Goal: Information Seeking & Learning: Check status

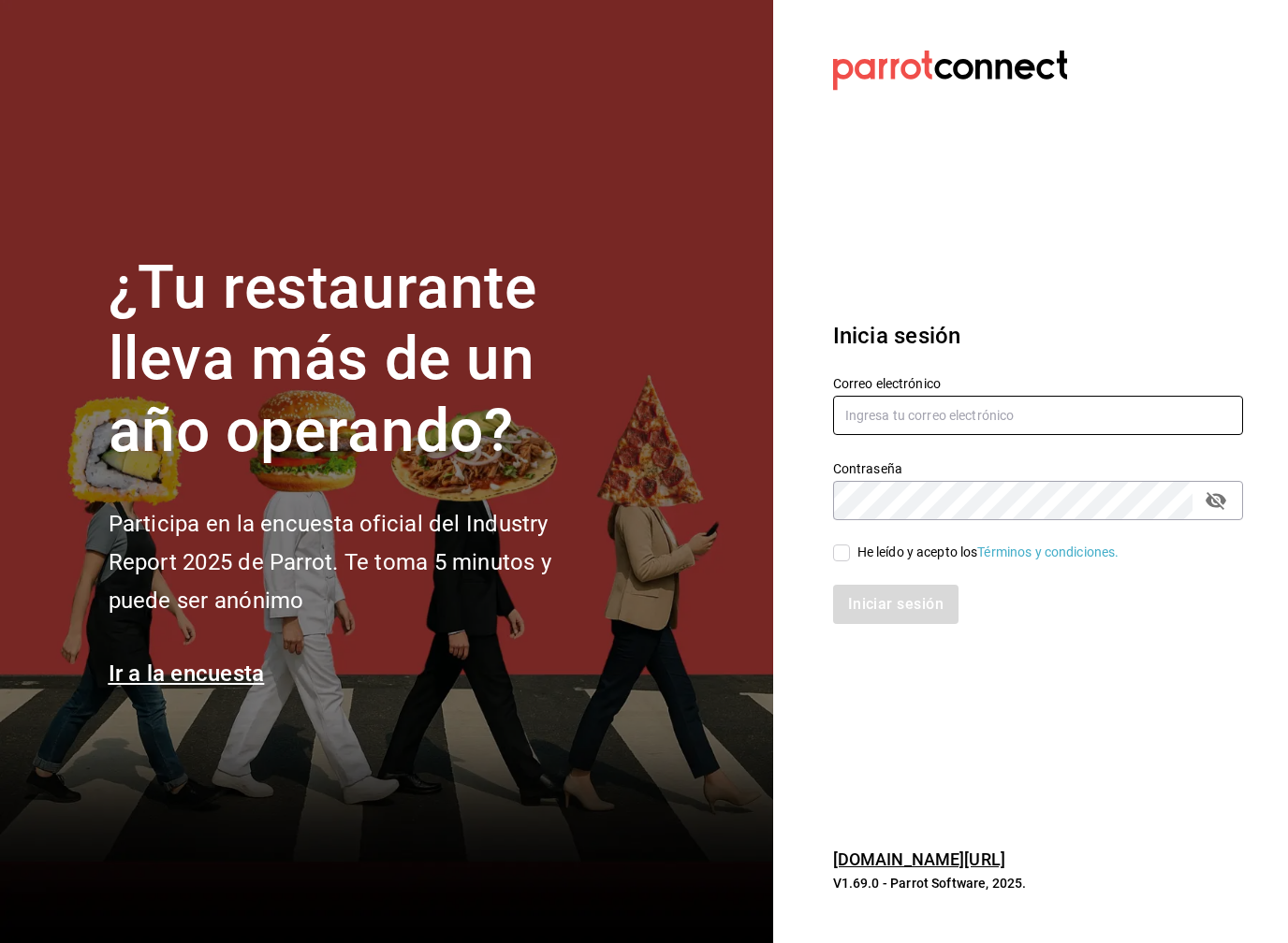
click at [1067, 420] on input "text" at bounding box center [1037, 415] width 410 height 39
type input "[EMAIL_ADDRESS][DOMAIN_NAME]"
click at [845, 561] on label "He leído y acepto los Términos y condiciones." at bounding box center [975, 552] width 286 height 20
click at [845, 561] on input "He leído y acepto los Términos y condiciones." at bounding box center [841, 553] width 17 height 17
checkbox input "true"
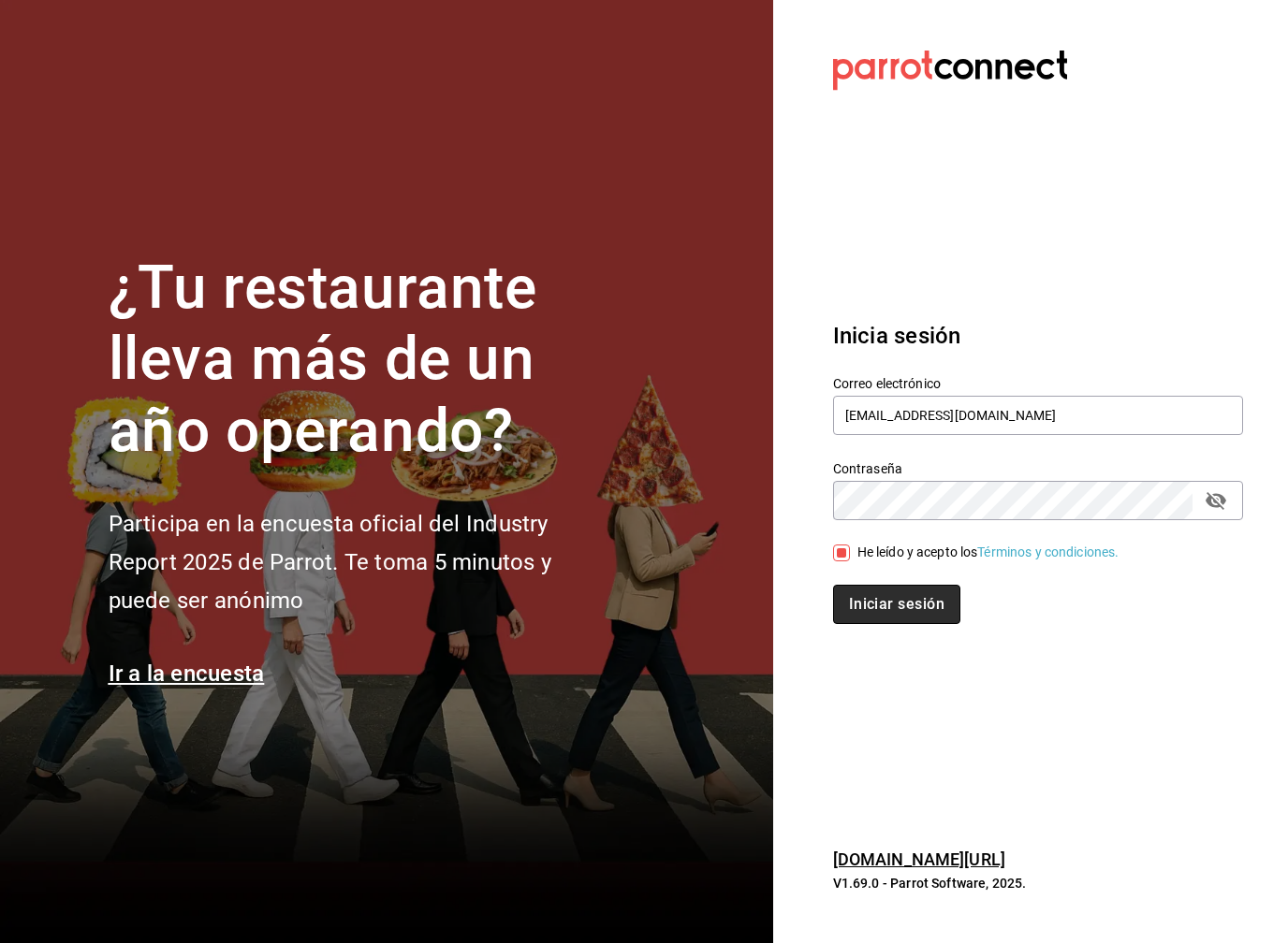
click at [867, 609] on button "Iniciar sesión" at bounding box center [896, 605] width 127 height 39
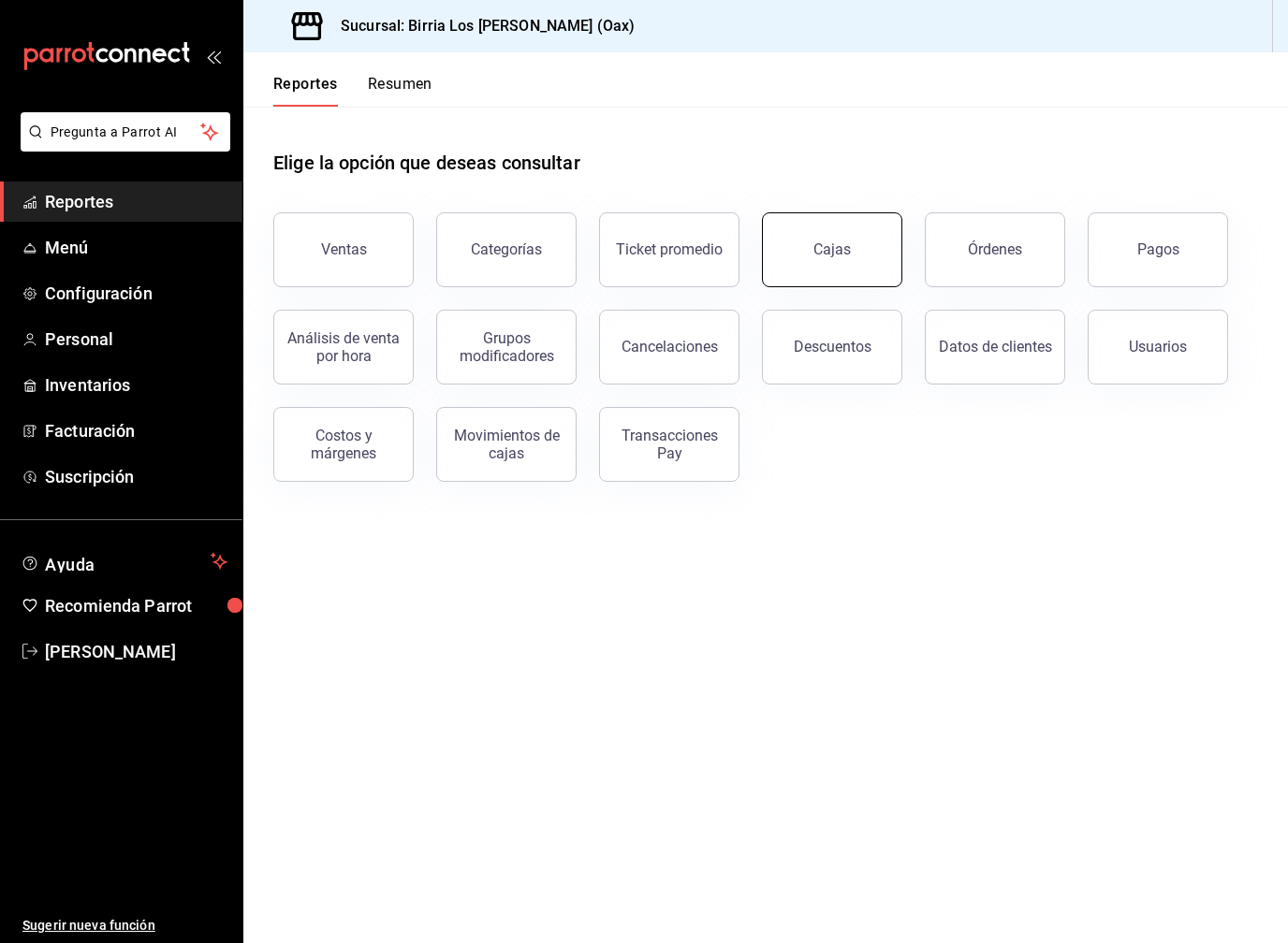
click at [836, 283] on div "Cajas" at bounding box center [821, 239] width 163 height 97
click at [830, 271] on button "Cajas" at bounding box center [832, 250] width 141 height 75
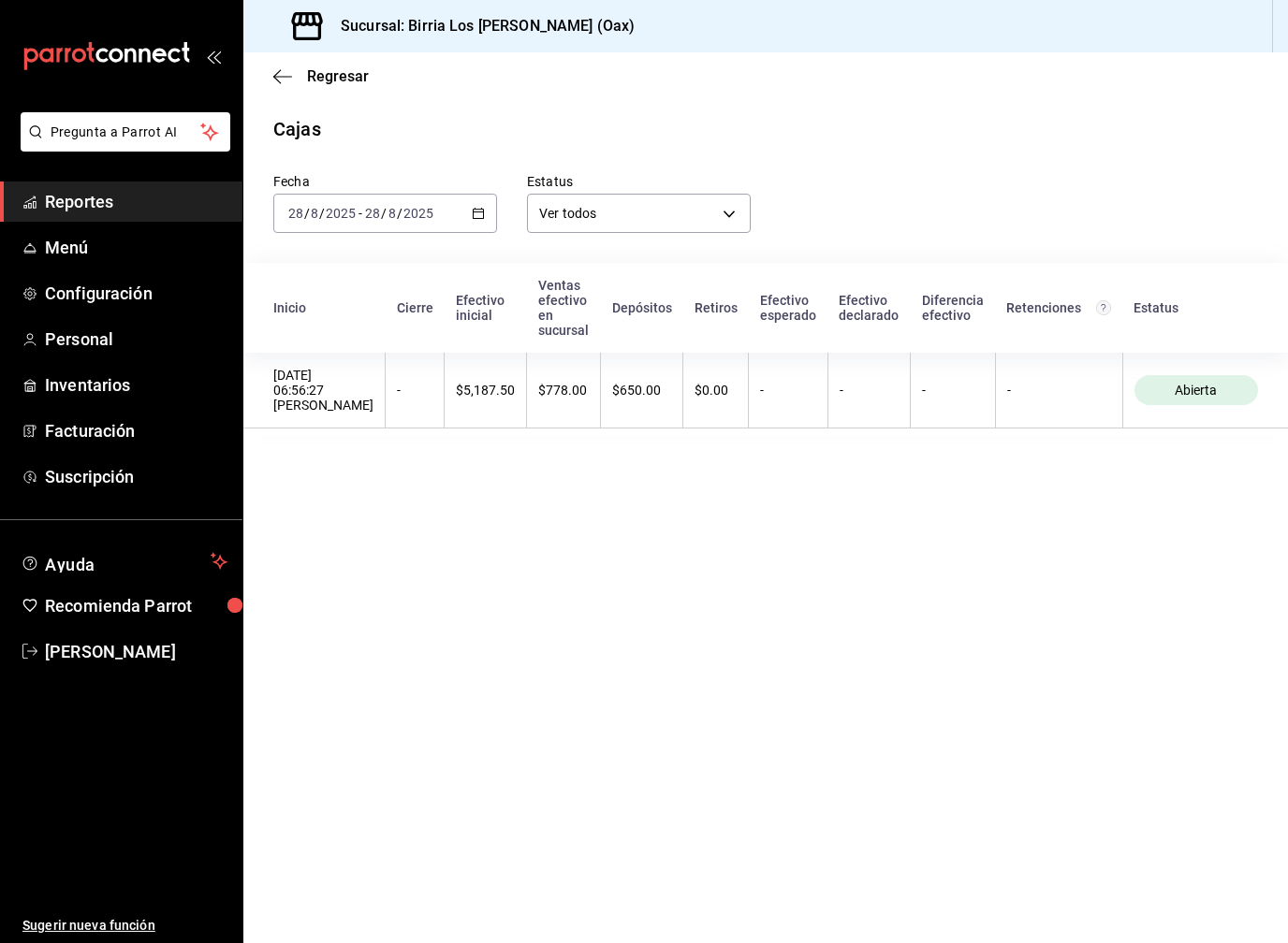
click at [859, 308] on div "Efectivo declarado" at bounding box center [868, 307] width 61 height 30
click at [404, 222] on div "2025-08-28 28 / 8 / 2025 - 2025-08-28 28 / 8 / 2025" at bounding box center [385, 214] width 224 height 39
click at [352, 483] on span "Rango de fechas" at bounding box center [361, 480] width 145 height 20
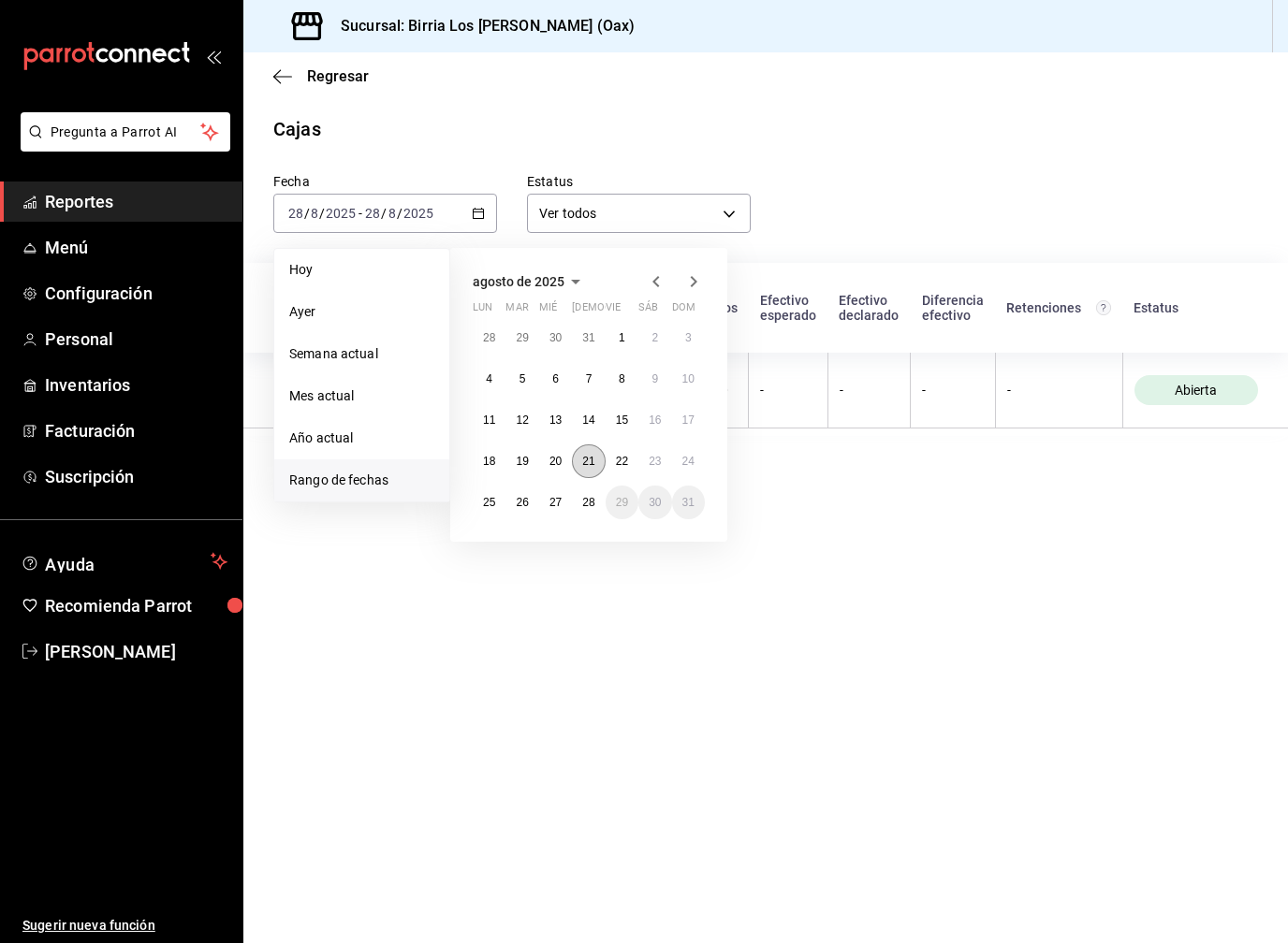
click at [592, 459] on abbr "21" at bounding box center [588, 461] width 12 height 13
click at [696, 472] on button "24" at bounding box center [688, 461] width 33 height 34
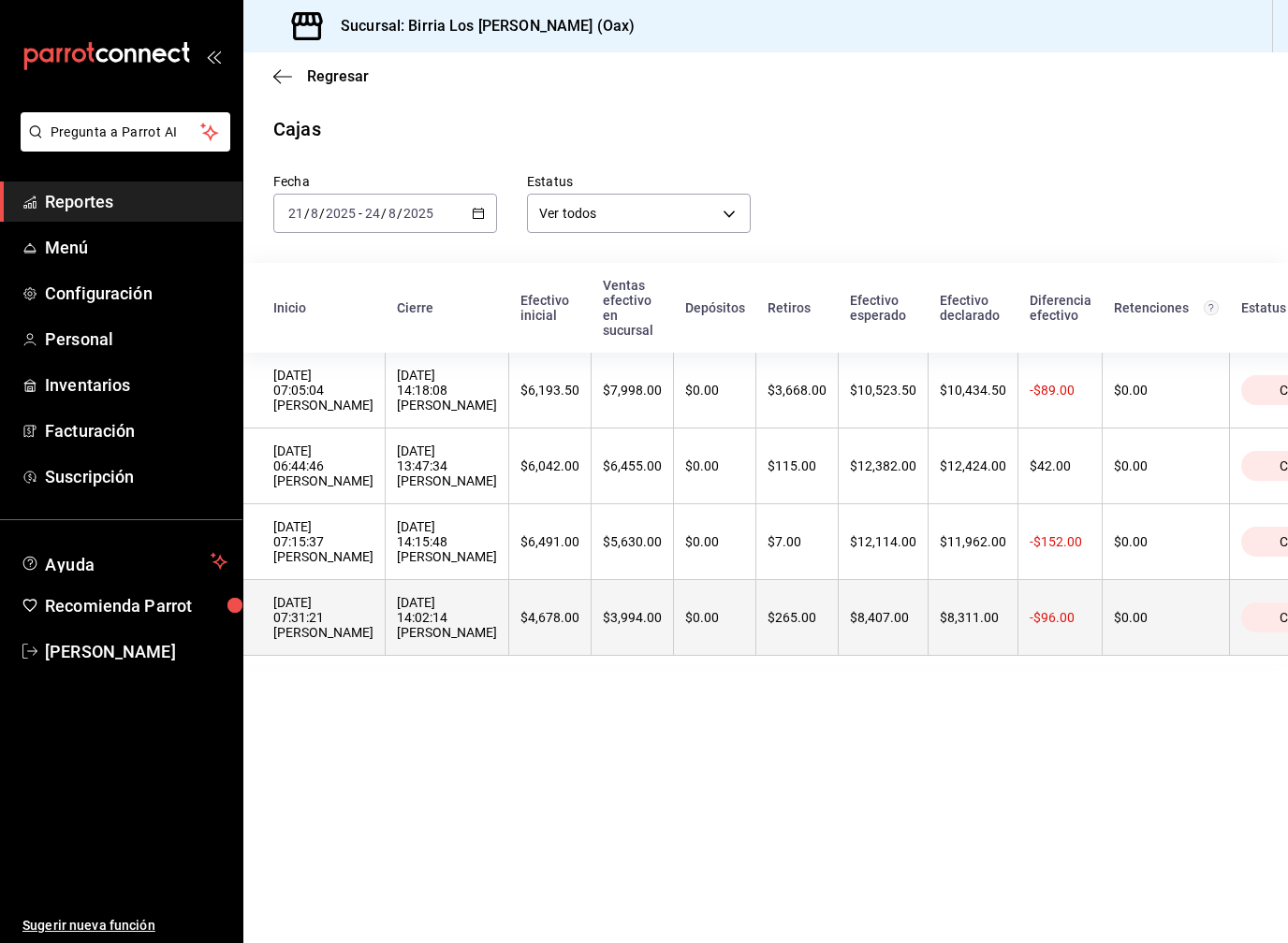
click at [592, 623] on th "$3,994.00" at bounding box center [633, 618] width 82 height 76
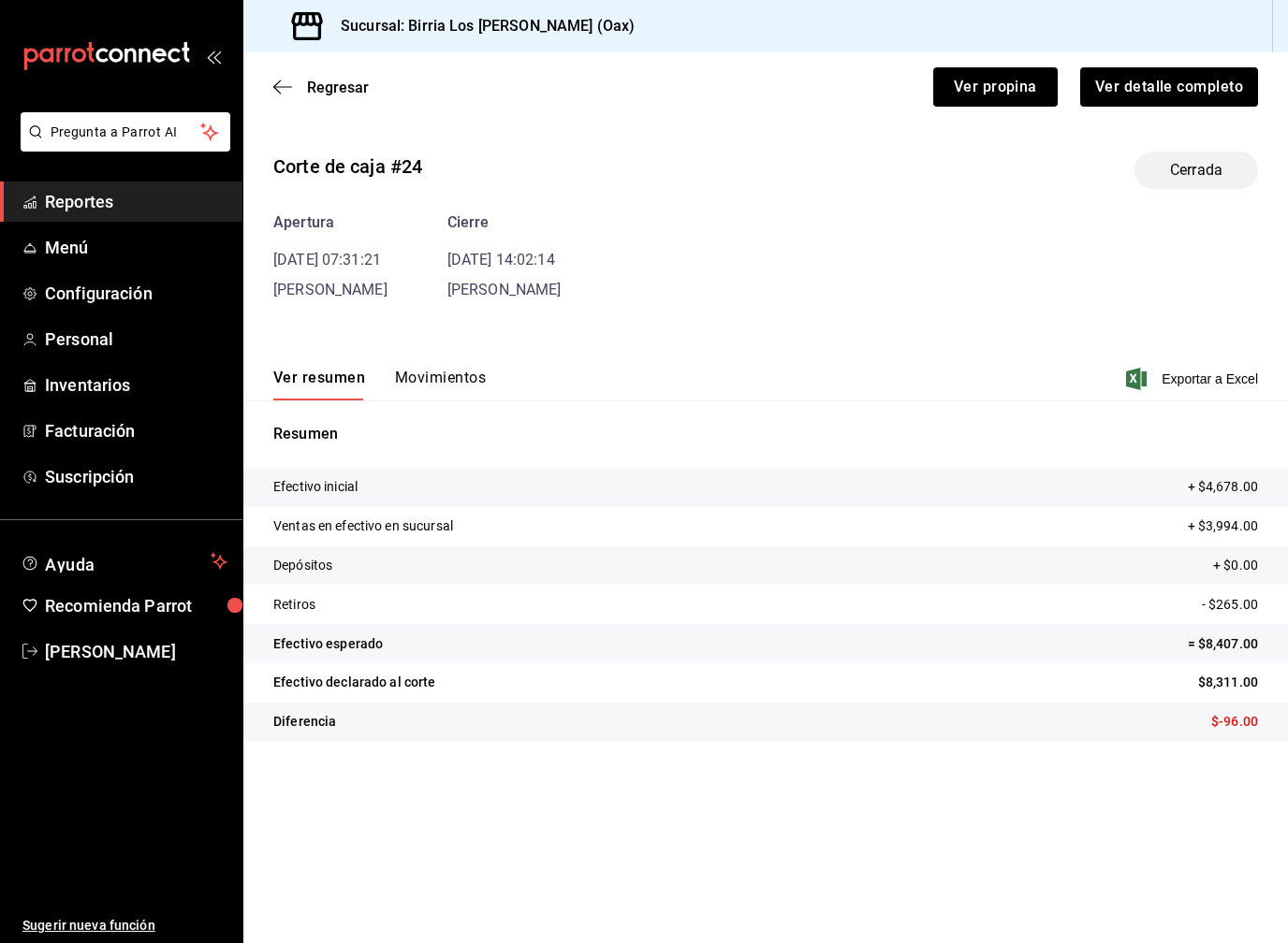
click at [444, 379] on button "Movimientos" at bounding box center [440, 384] width 91 height 32
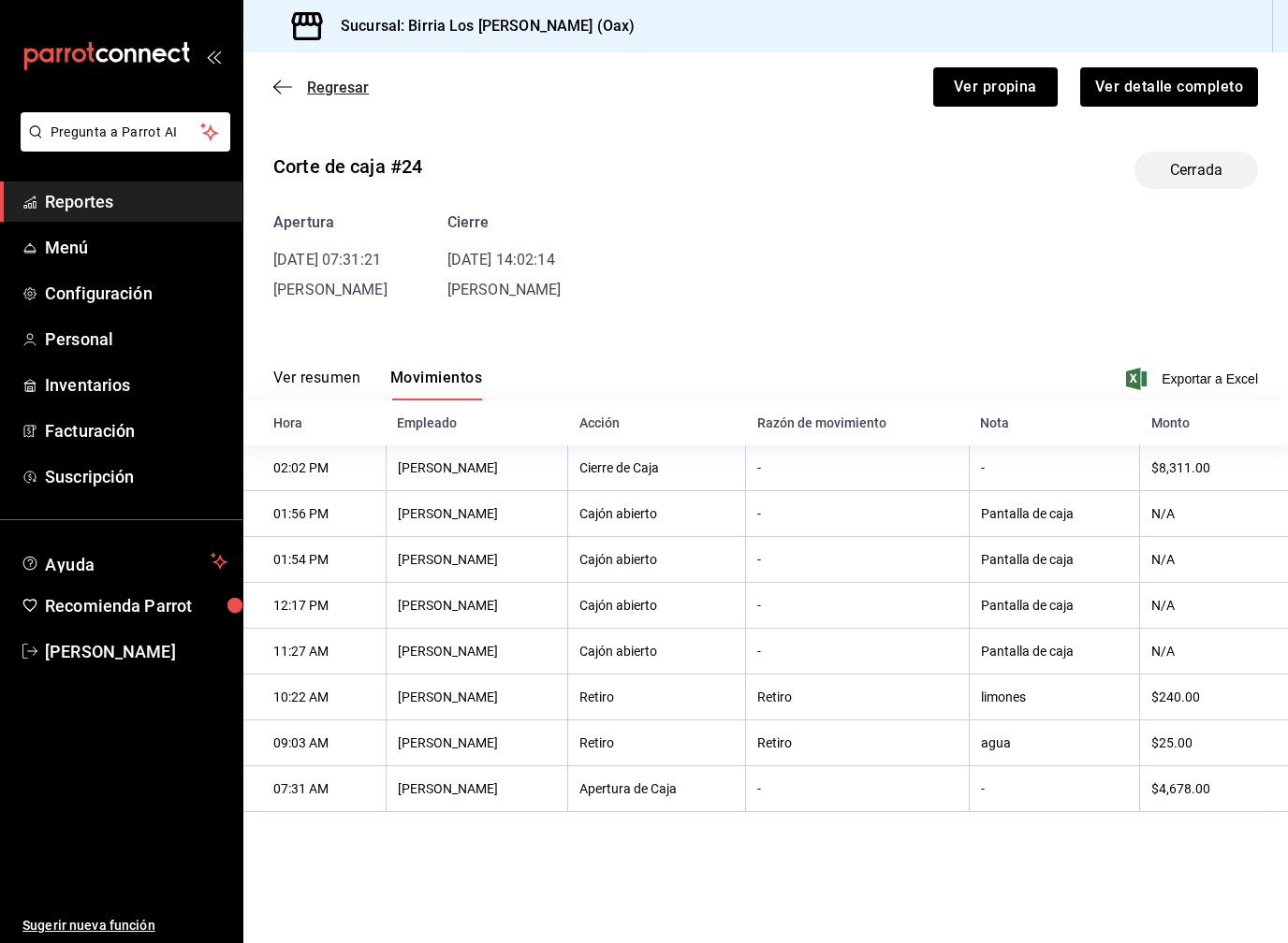
click at [288, 92] on icon "button" at bounding box center [283, 87] width 19 height 17
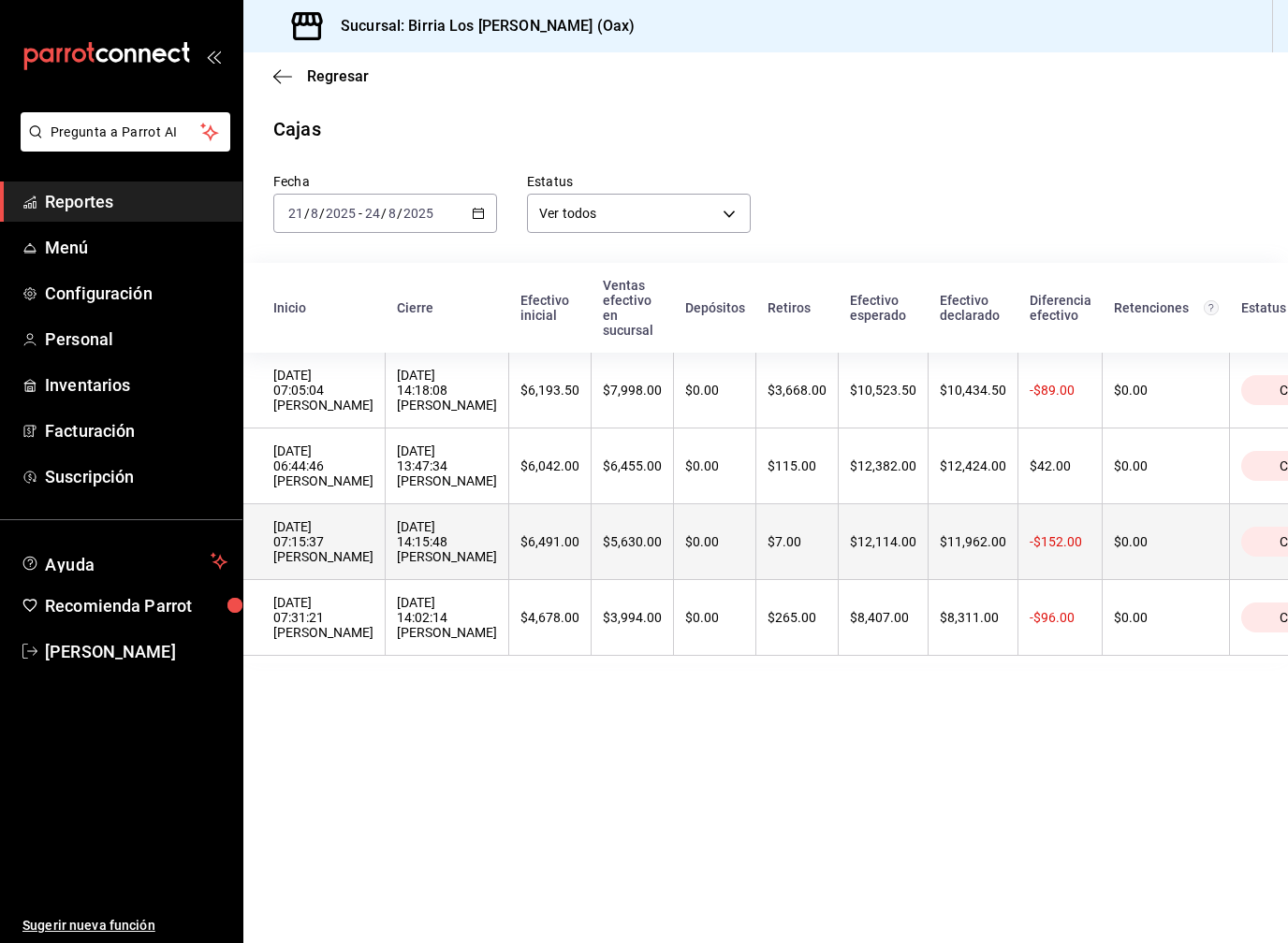
click at [397, 544] on div "22/08/2025 14:15:48 Agustin Reyes" at bounding box center [446, 542] width 100 height 45
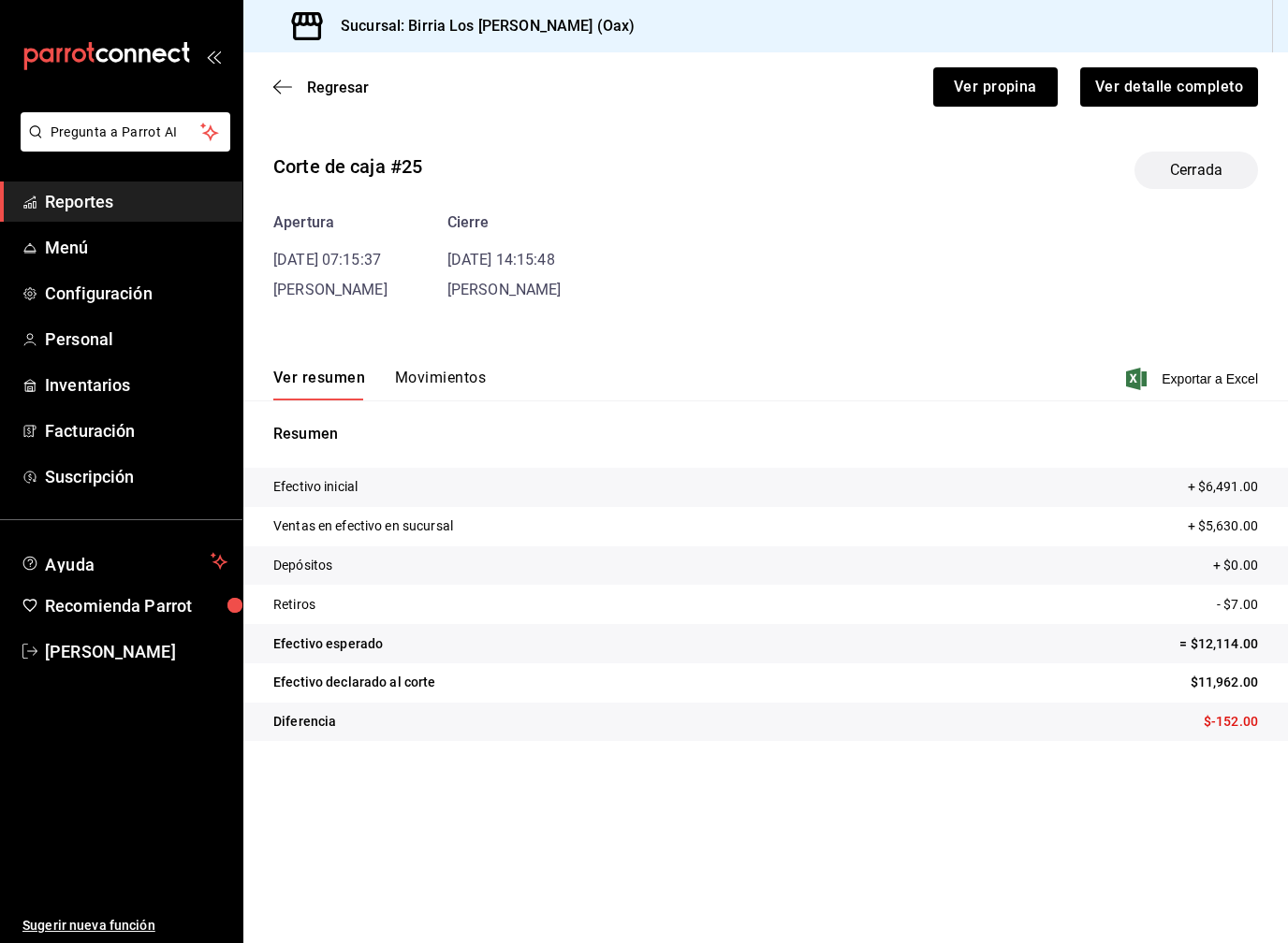
click at [450, 395] on button "Movimientos" at bounding box center [440, 384] width 91 height 32
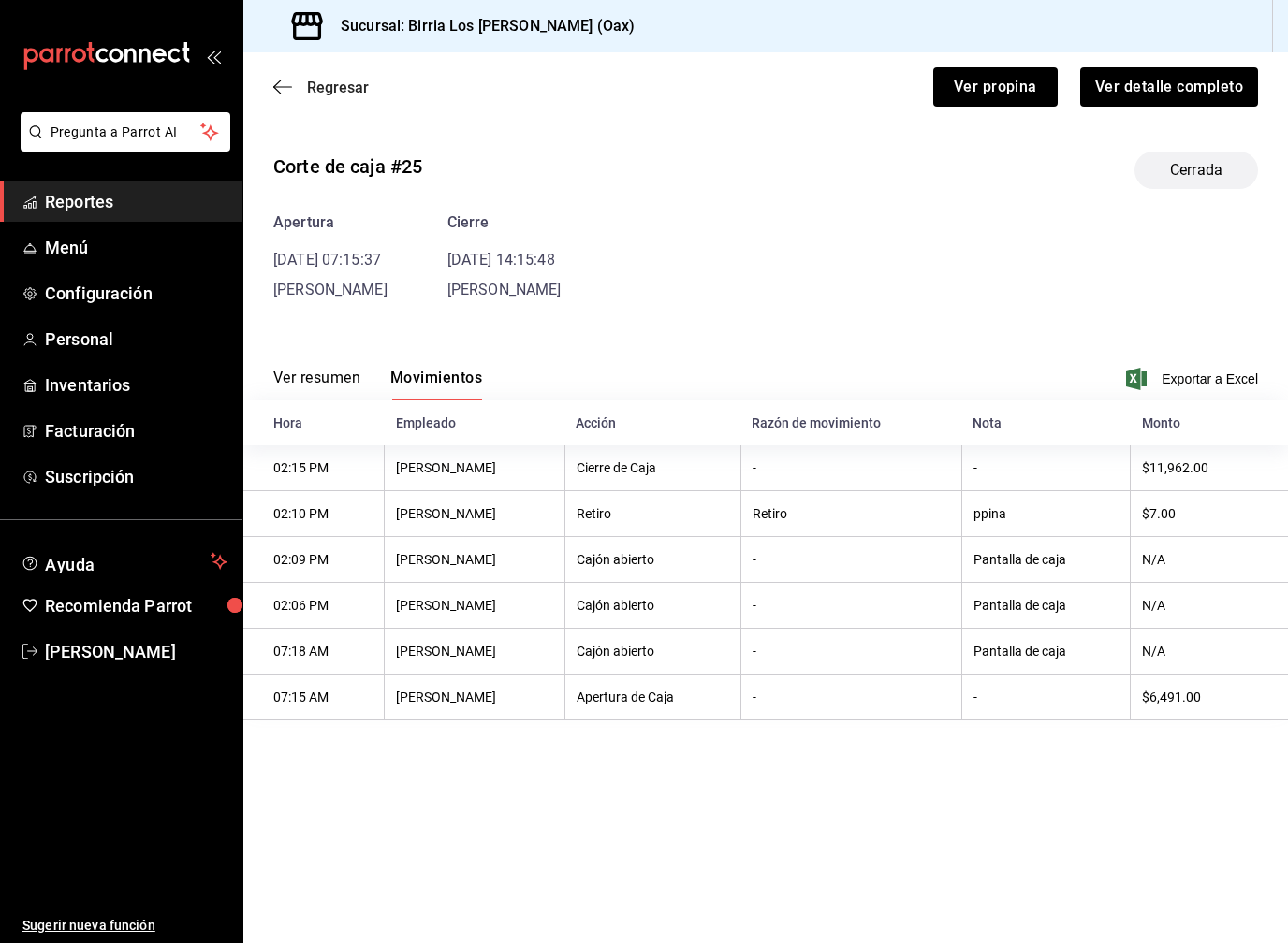
click at [297, 86] on span "Regresar" at bounding box center [322, 87] width 96 height 18
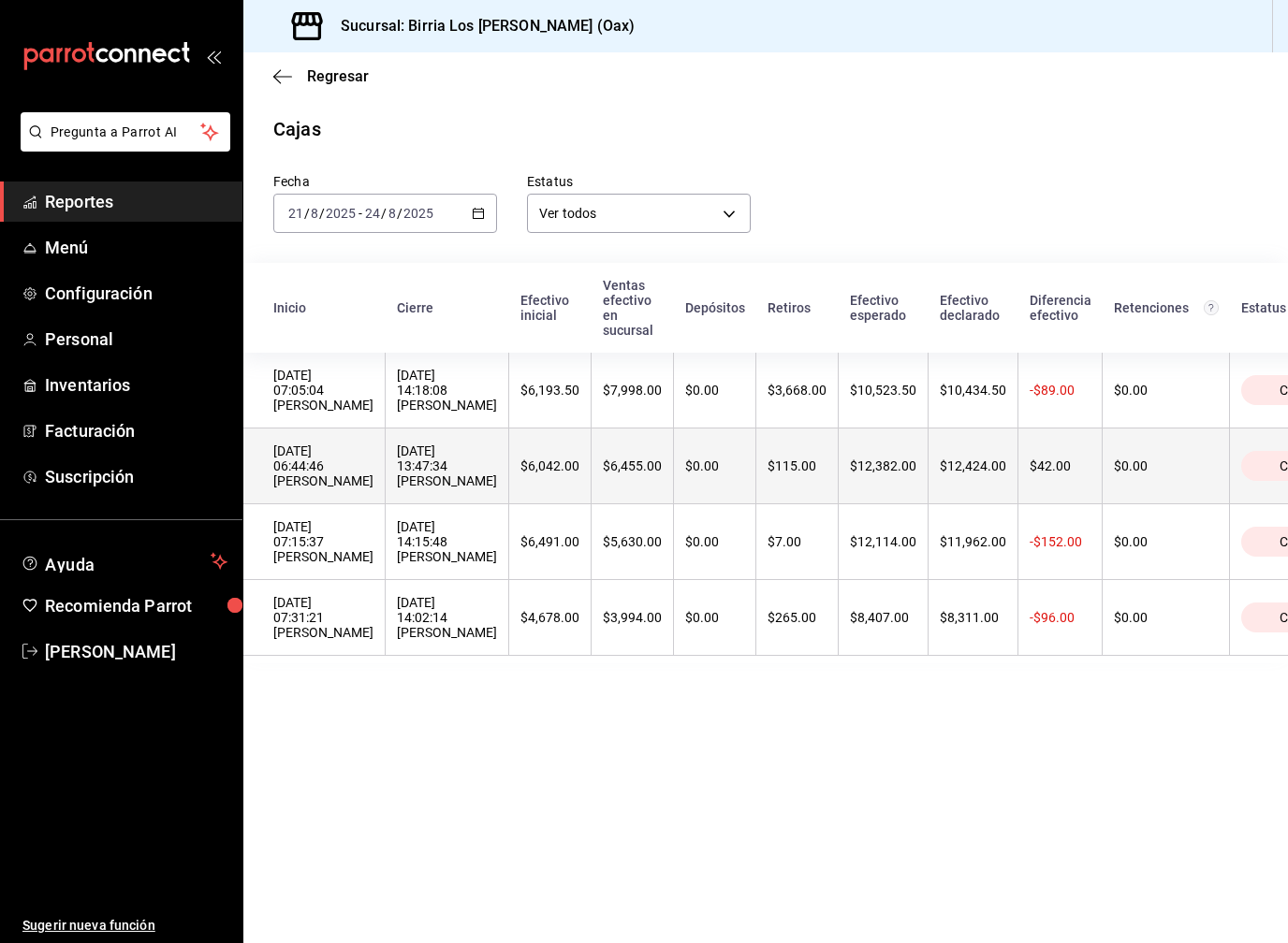
click at [385, 457] on th "23/08/2025 13:47:34 Agustin Reyes" at bounding box center [447, 466] width 124 height 76
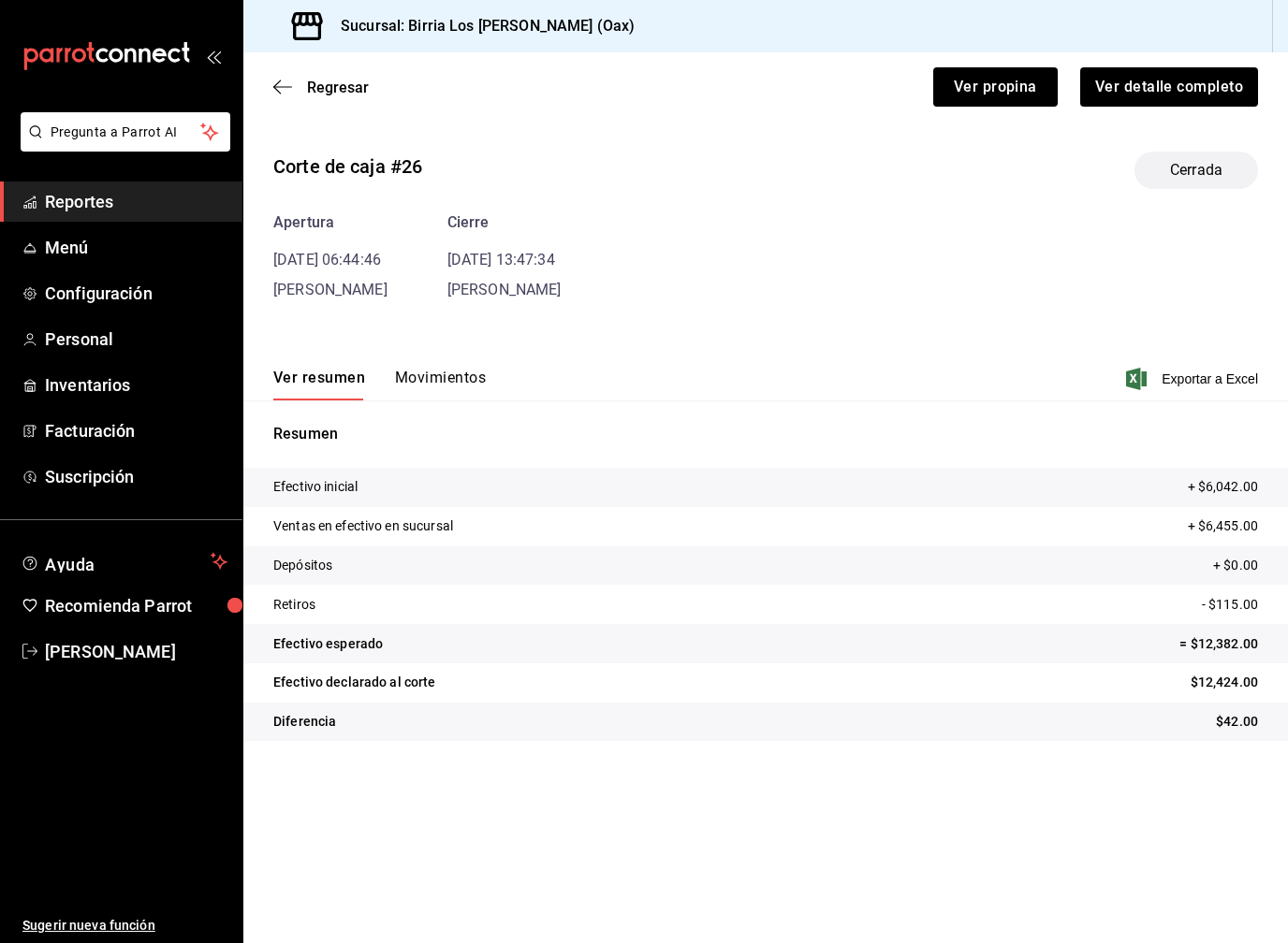
click at [430, 382] on button "Movimientos" at bounding box center [440, 384] width 91 height 32
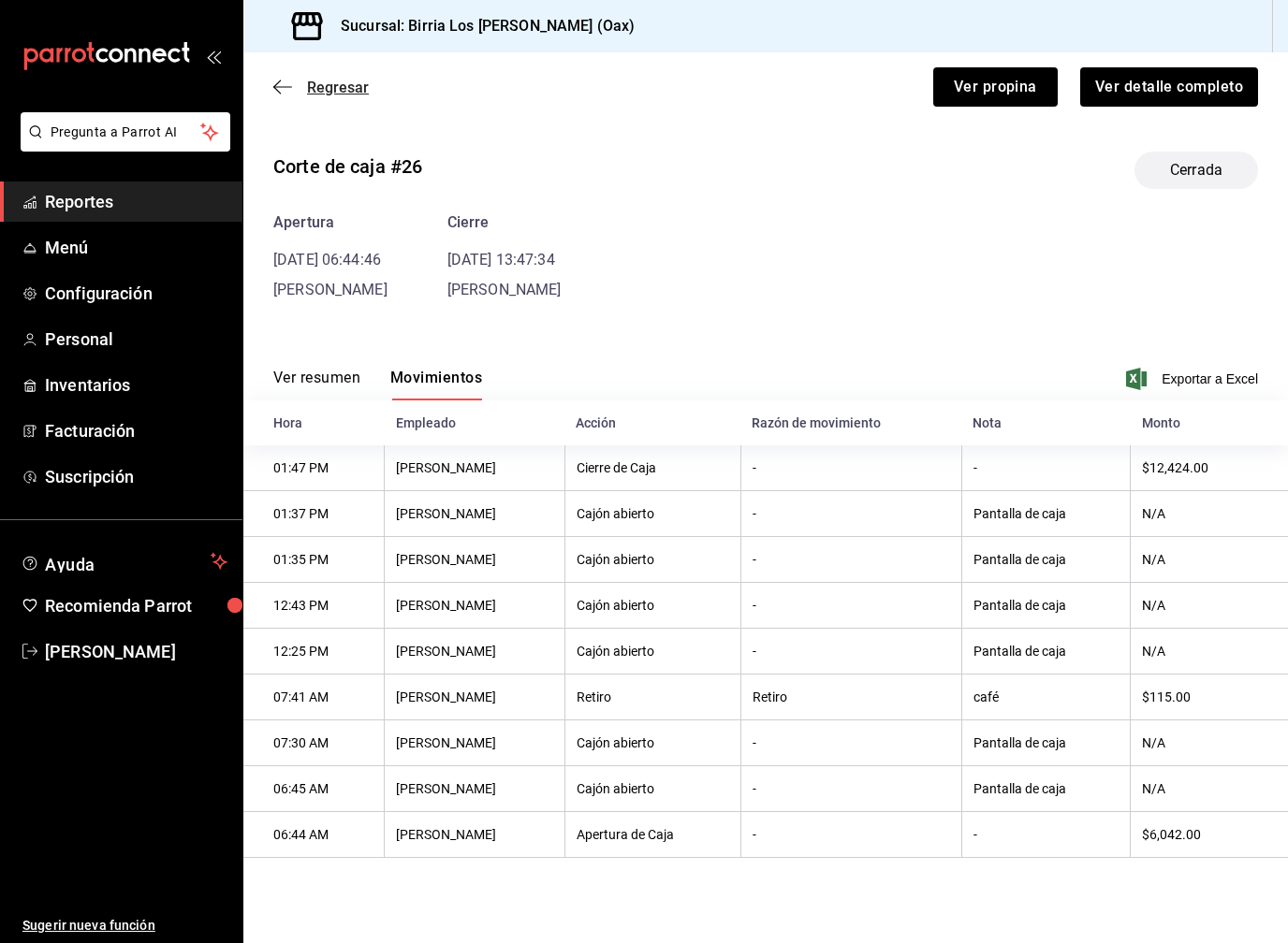
click at [318, 88] on span "Regresar" at bounding box center [337, 87] width 62 height 18
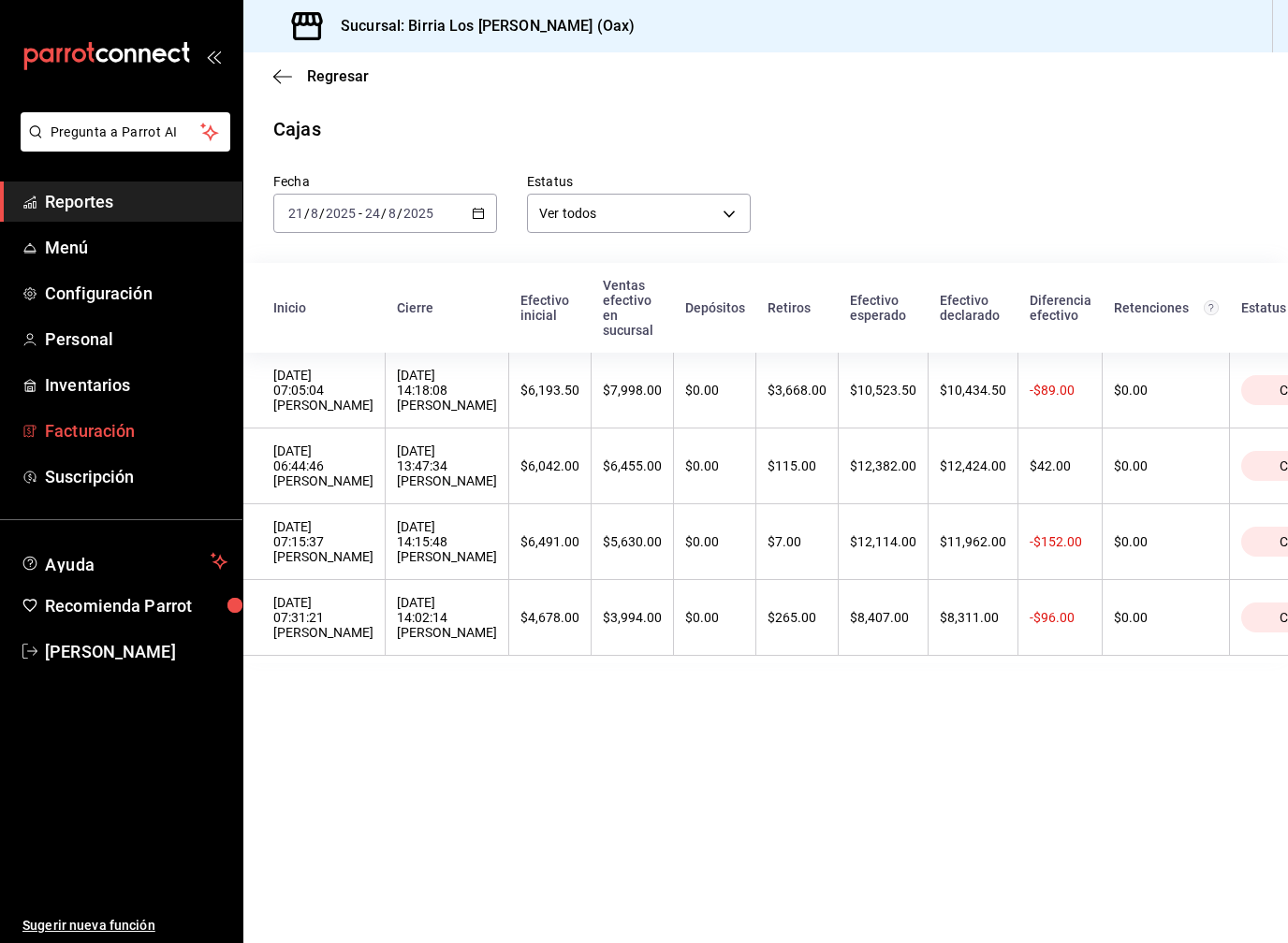
click at [90, 442] on span "Facturación" at bounding box center [136, 430] width 183 height 25
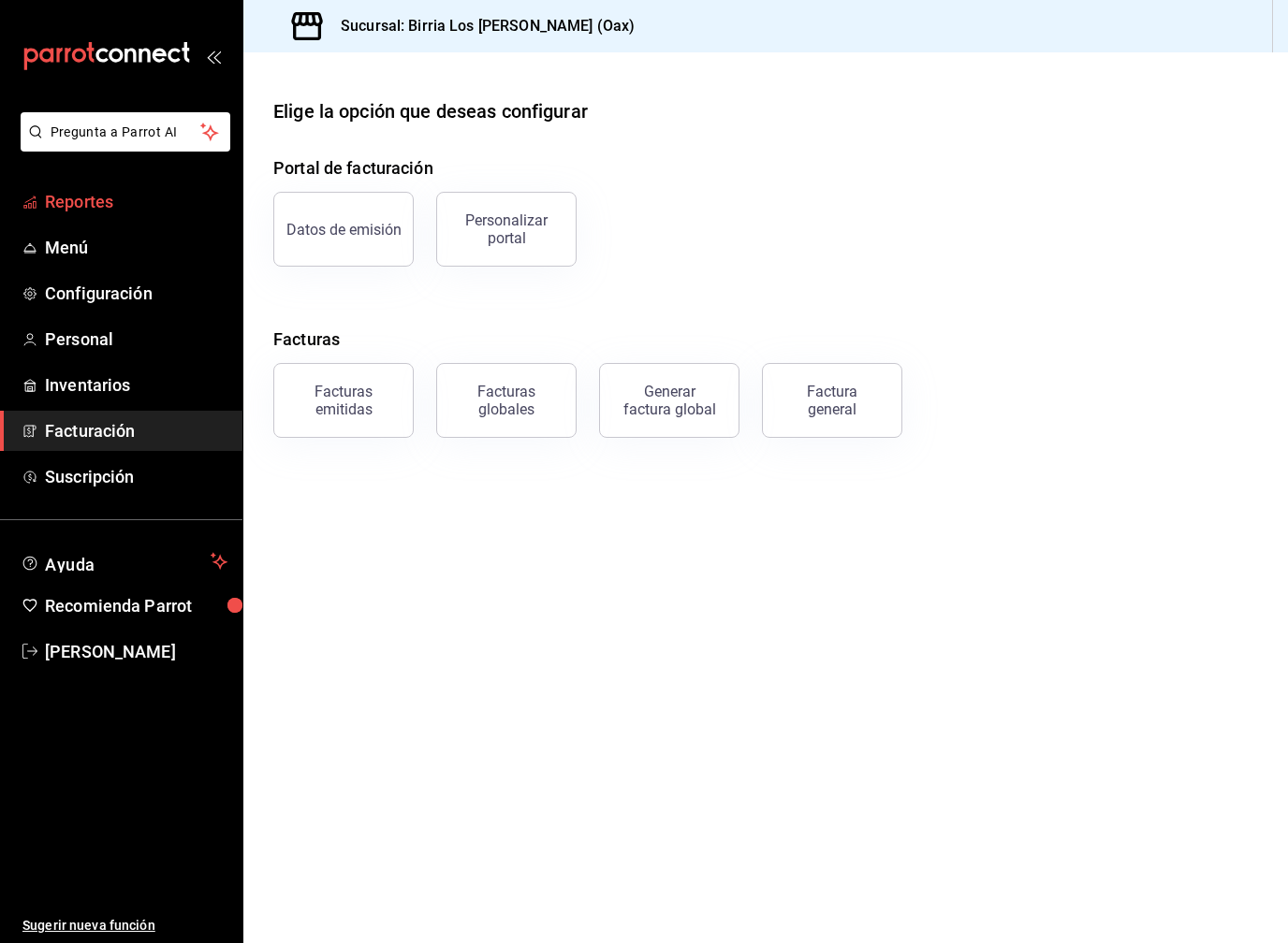
click at [80, 219] on link "Reportes" at bounding box center [121, 202] width 243 height 40
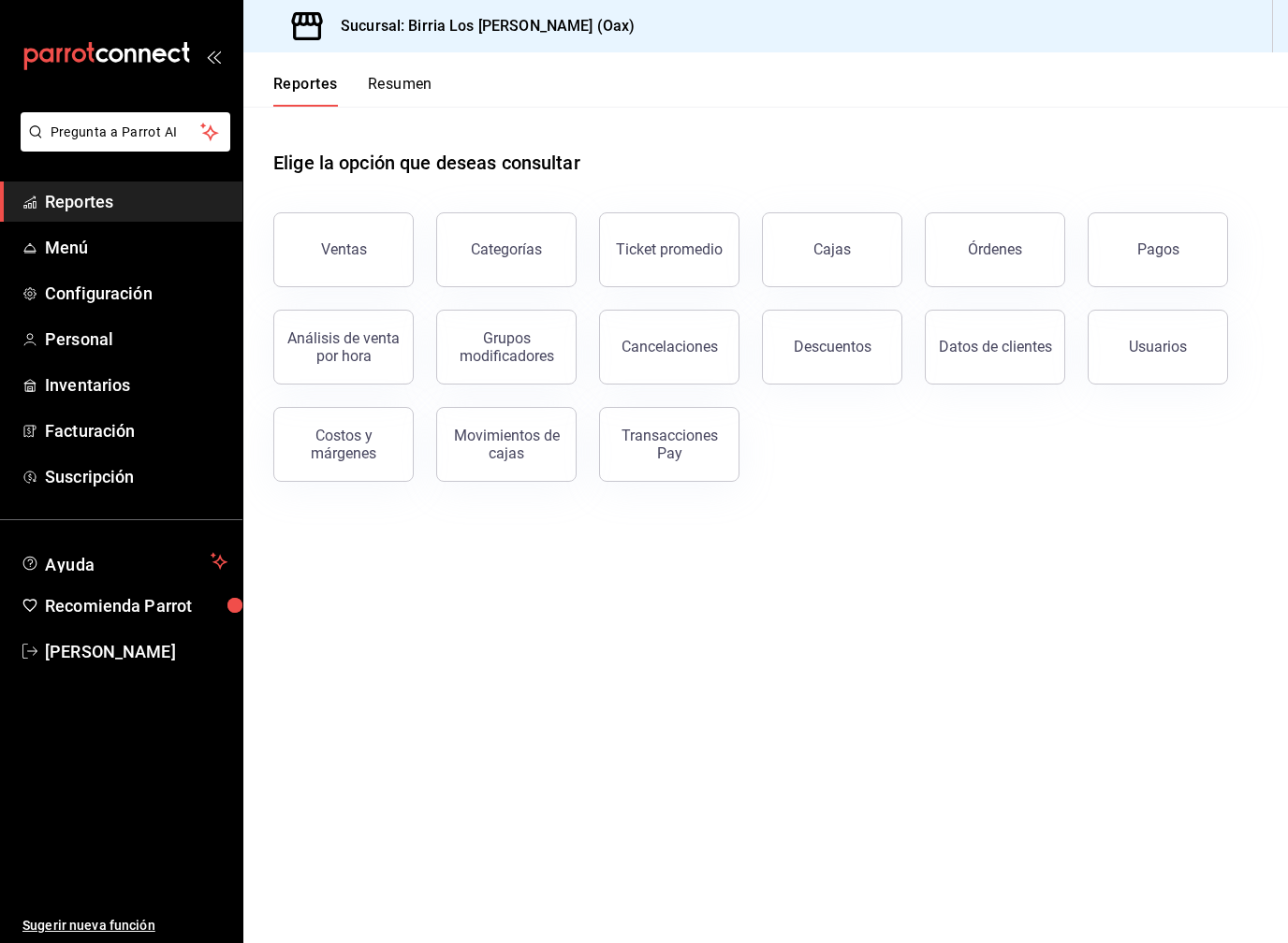
click at [665, 438] on div "Transacciones Pay" at bounding box center [669, 444] width 116 height 36
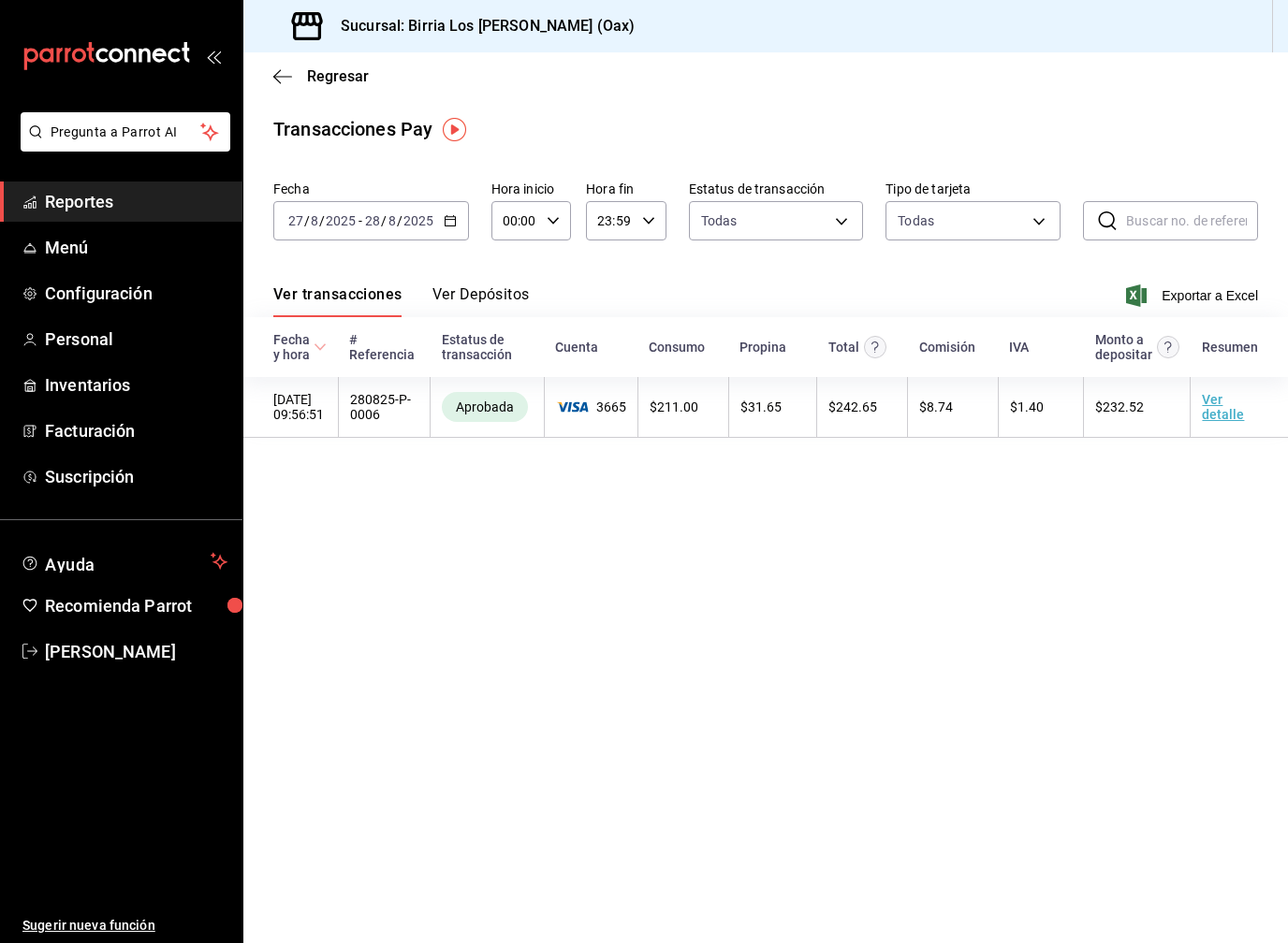
click at [369, 222] on input "28" at bounding box center [372, 221] width 17 height 15
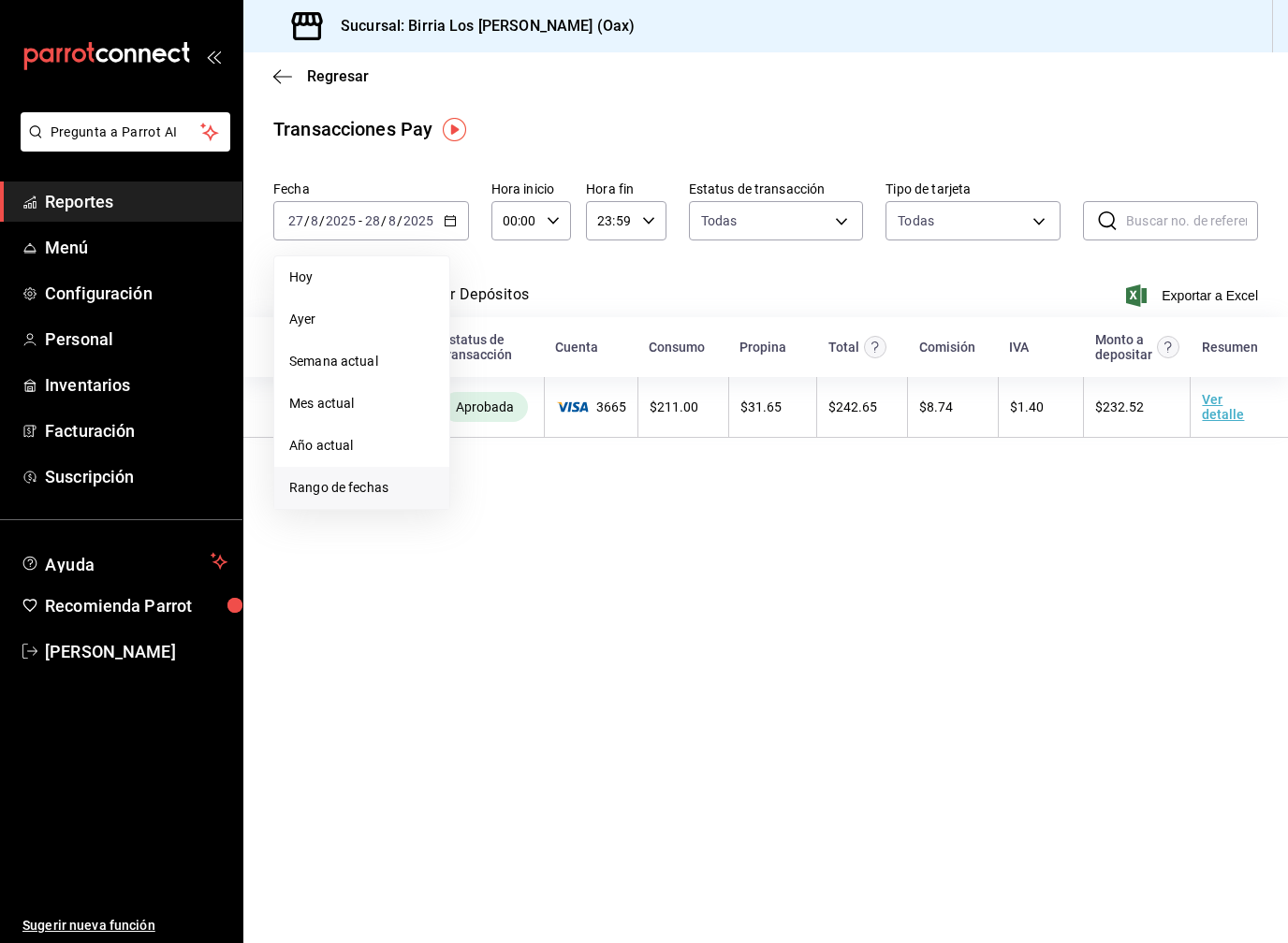
click at [357, 507] on li "Rango de fechas" at bounding box center [361, 487] width 175 height 42
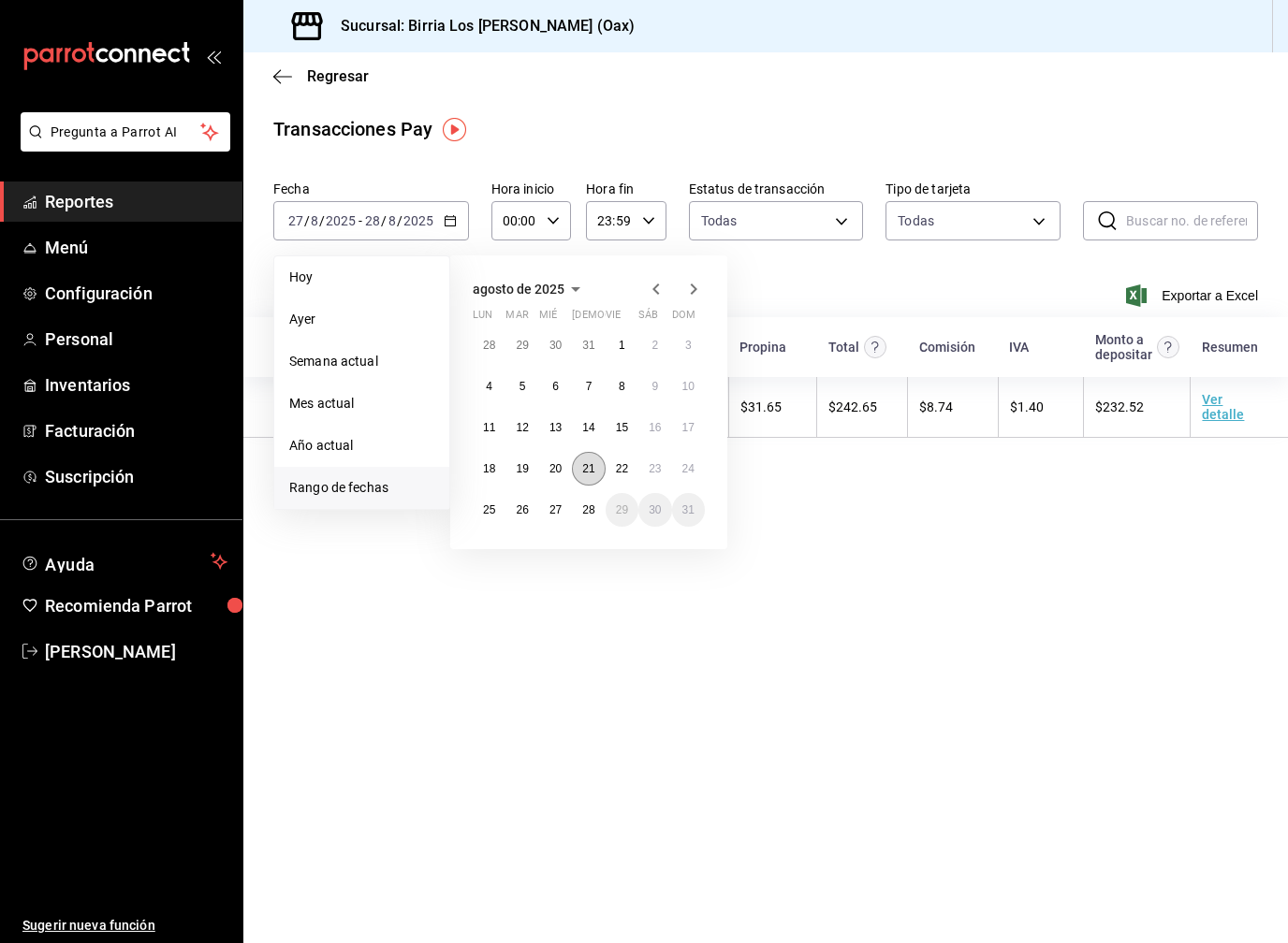
click at [581, 464] on button "21" at bounding box center [588, 469] width 33 height 34
click at [695, 472] on abbr "24" at bounding box center [688, 469] width 12 height 13
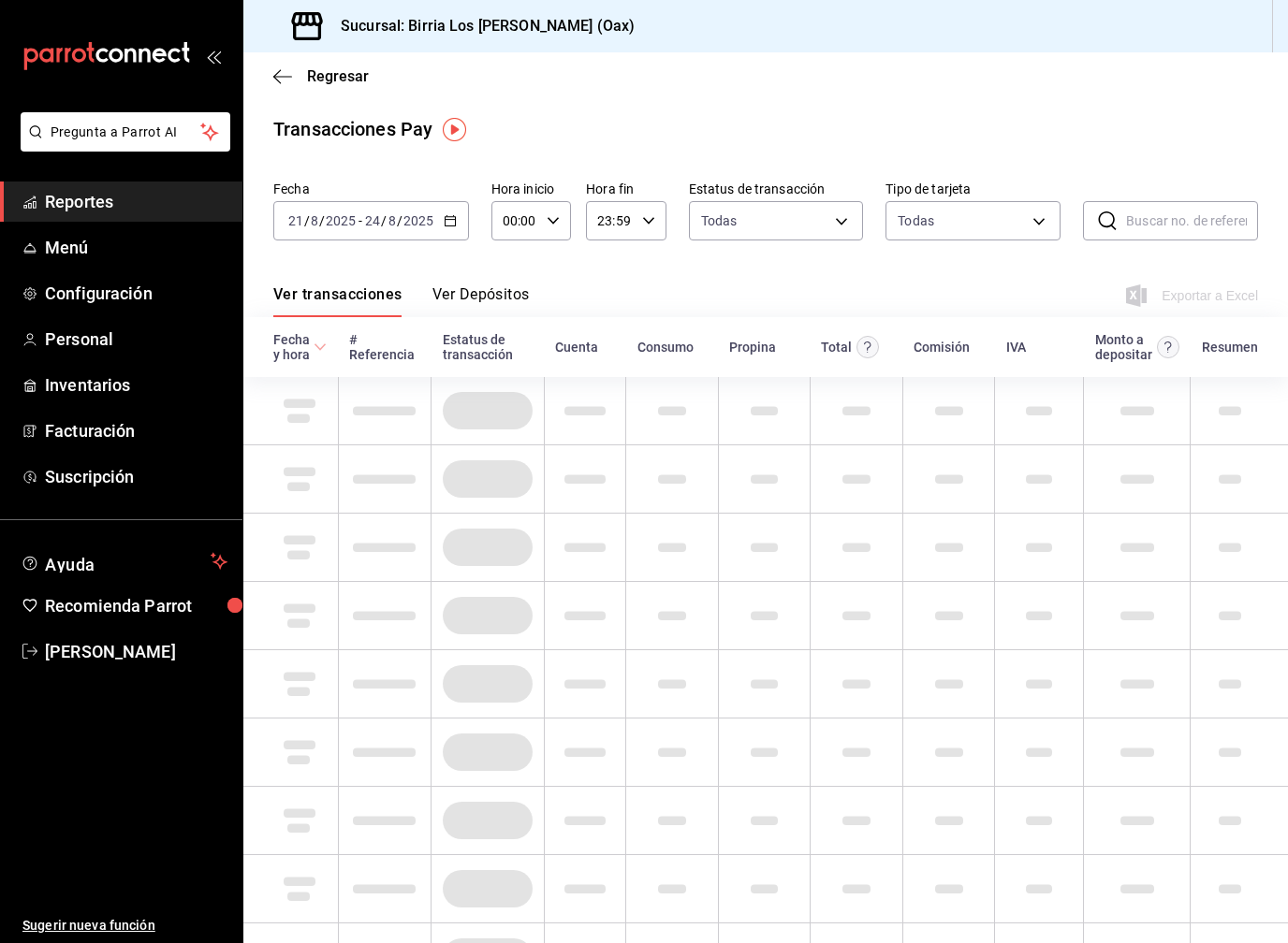
click at [1220, 872] on td at bounding box center [1239, 889] width 97 height 68
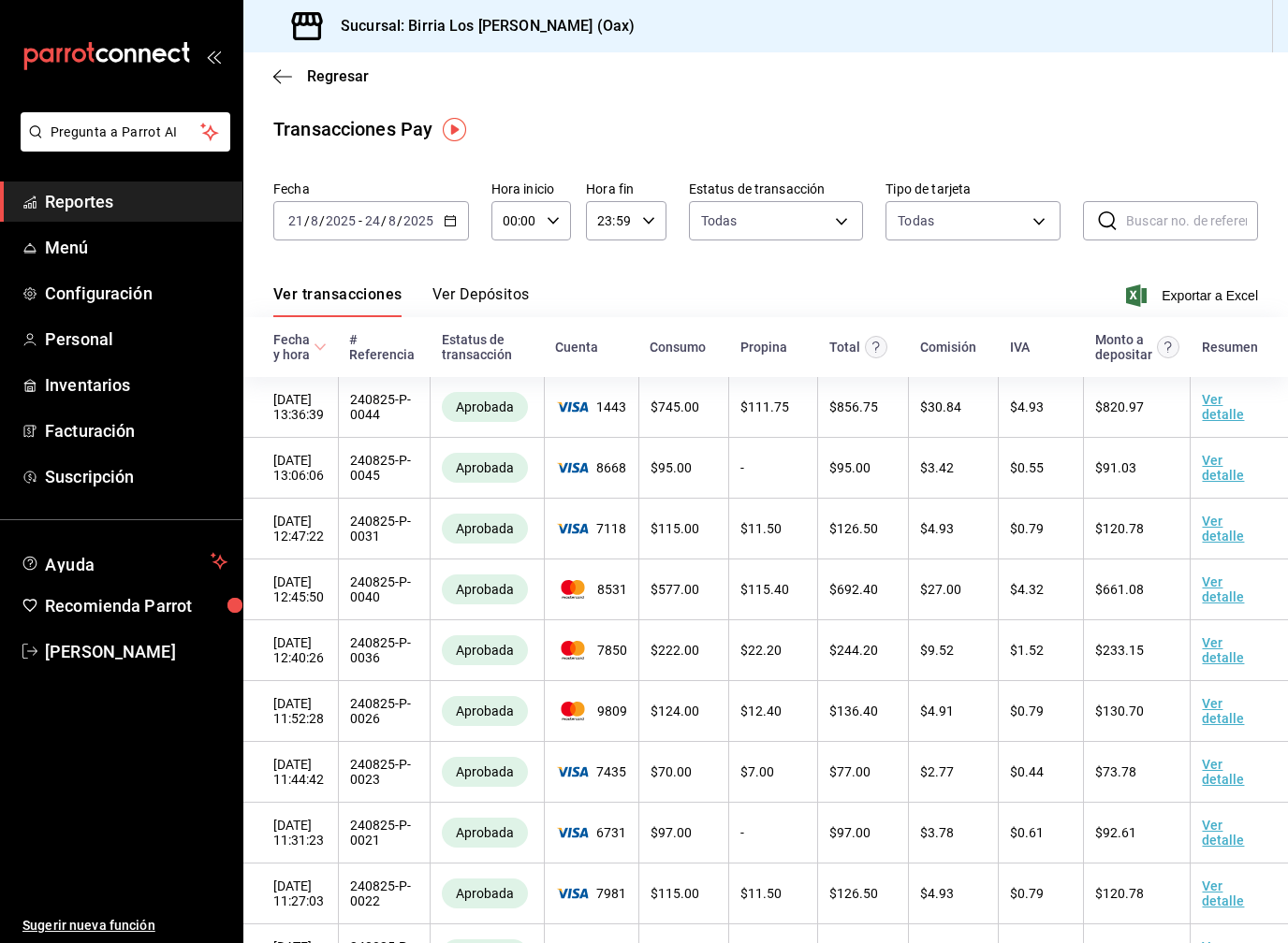
click at [472, 295] on button "Ver Depósitos" at bounding box center [481, 301] width 97 height 32
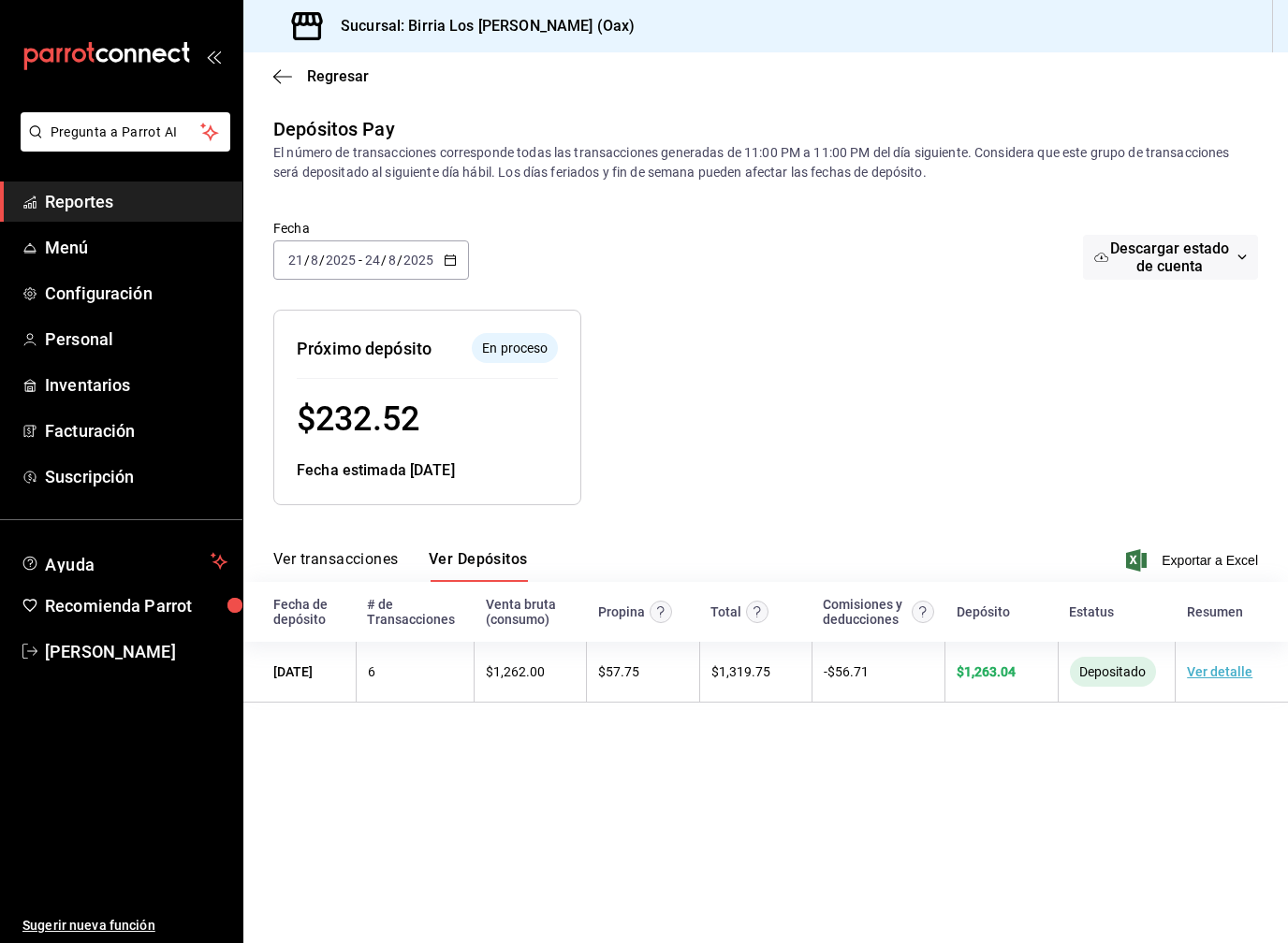
click at [347, 255] on input "2025" at bounding box center [340, 261] width 32 height 15
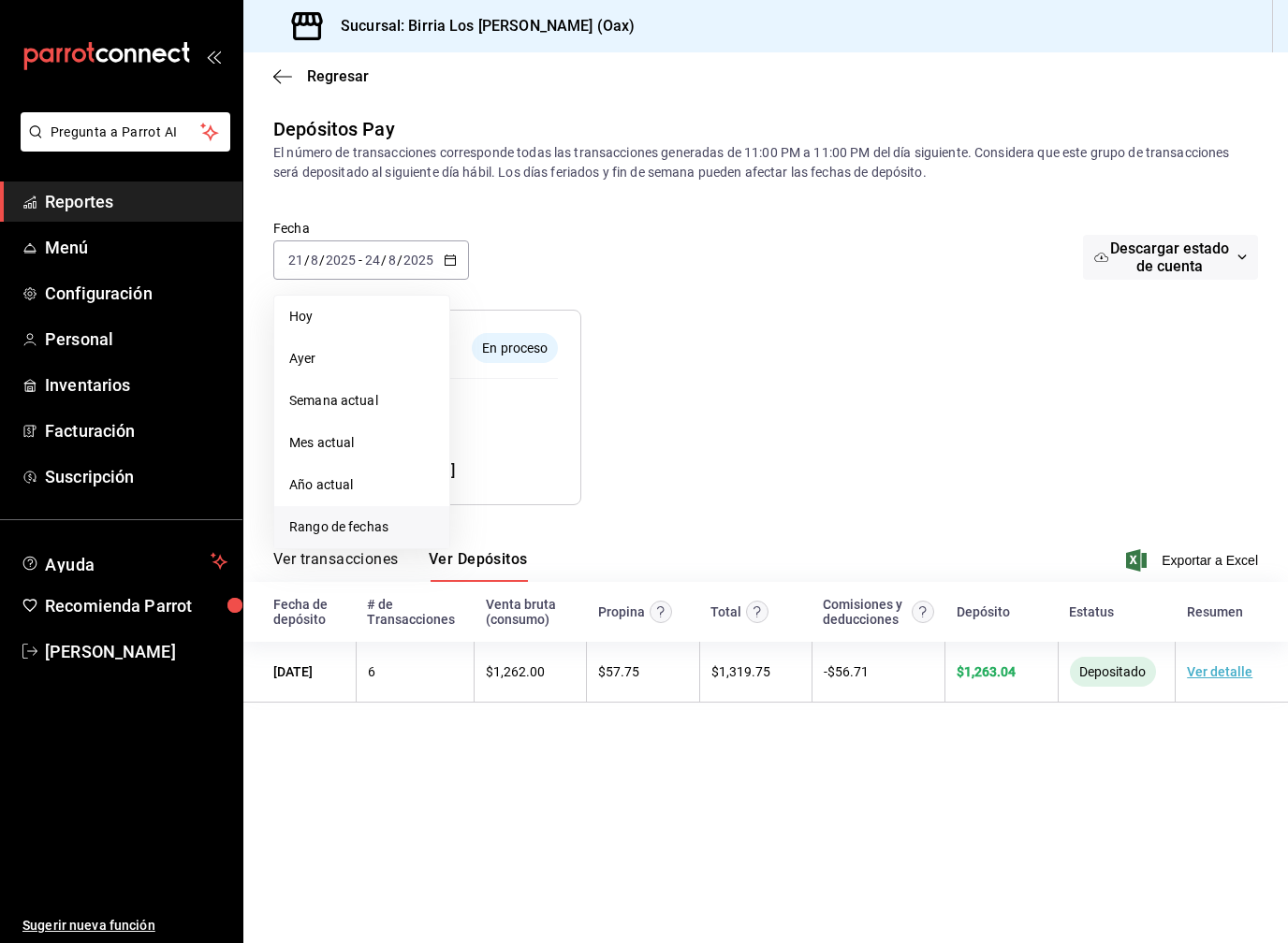
click at [363, 531] on span "Rango de fechas" at bounding box center [361, 527] width 145 height 20
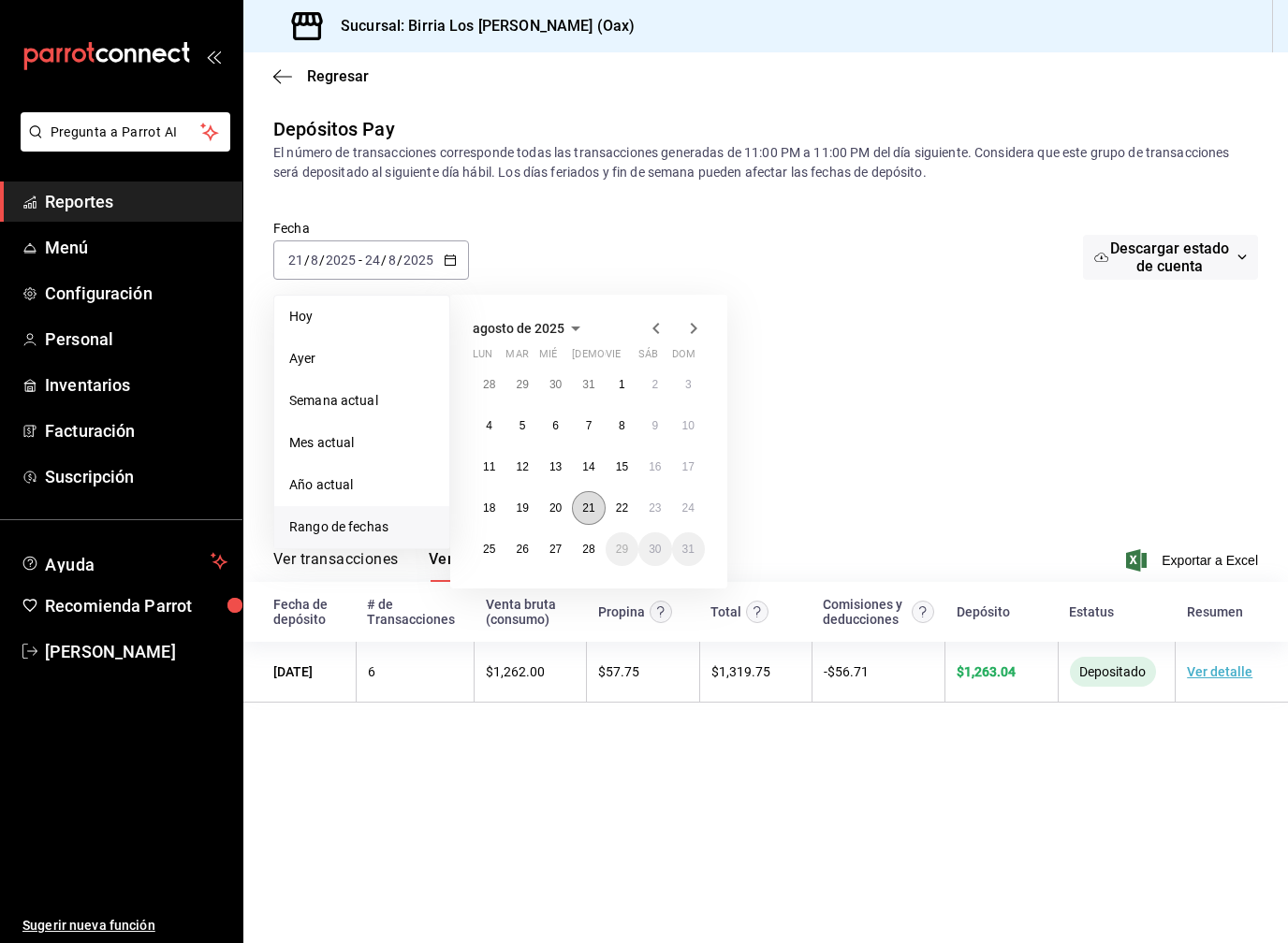
click at [589, 517] on button "21" at bounding box center [588, 508] width 33 height 34
click at [697, 515] on button "24" at bounding box center [688, 508] width 33 height 34
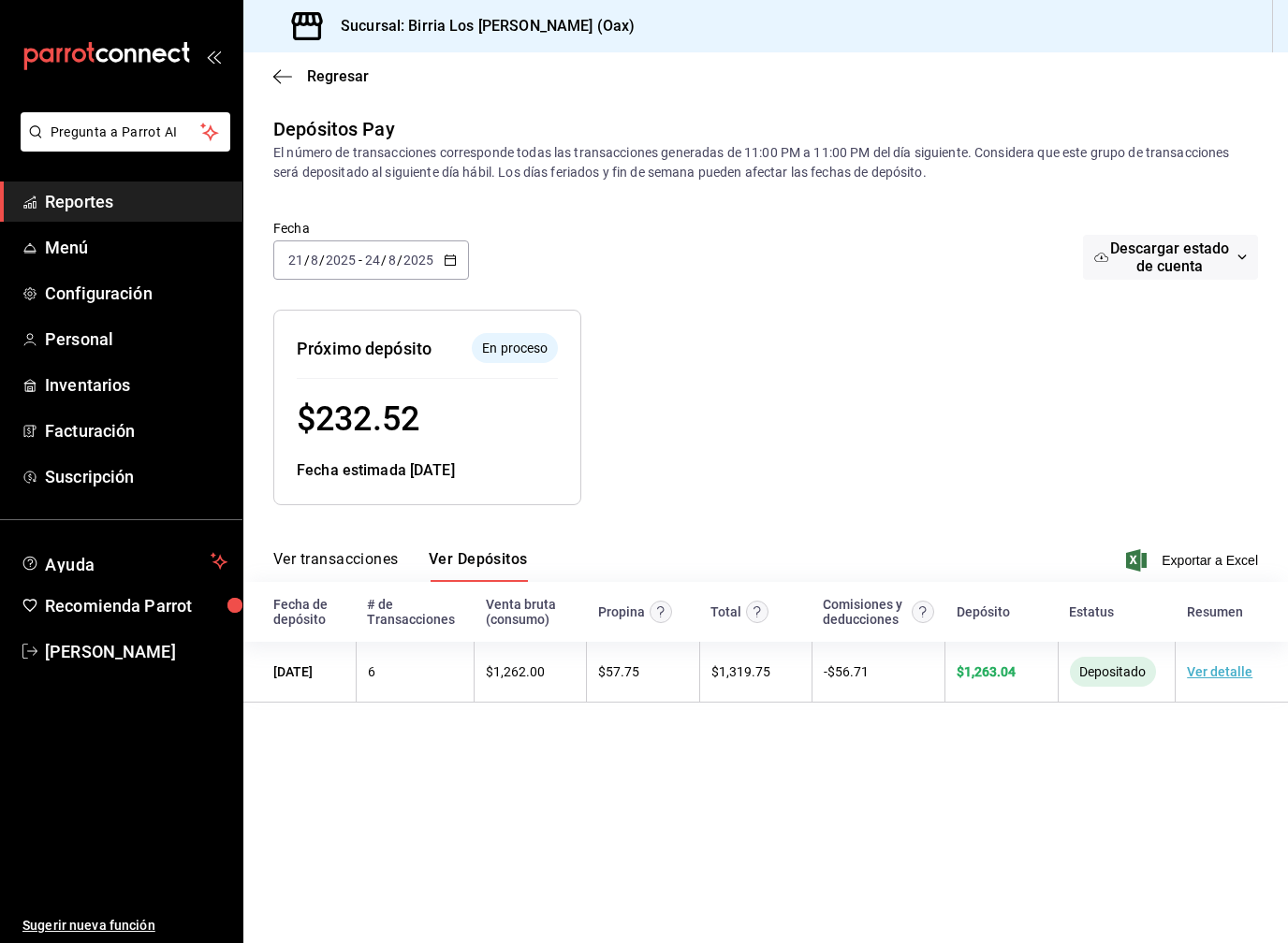
click at [445, 268] on div "2025-08-21 21 / 8 / 2025 - 2025-08-24 24 / 8 / 2025" at bounding box center [371, 261] width 196 height 39
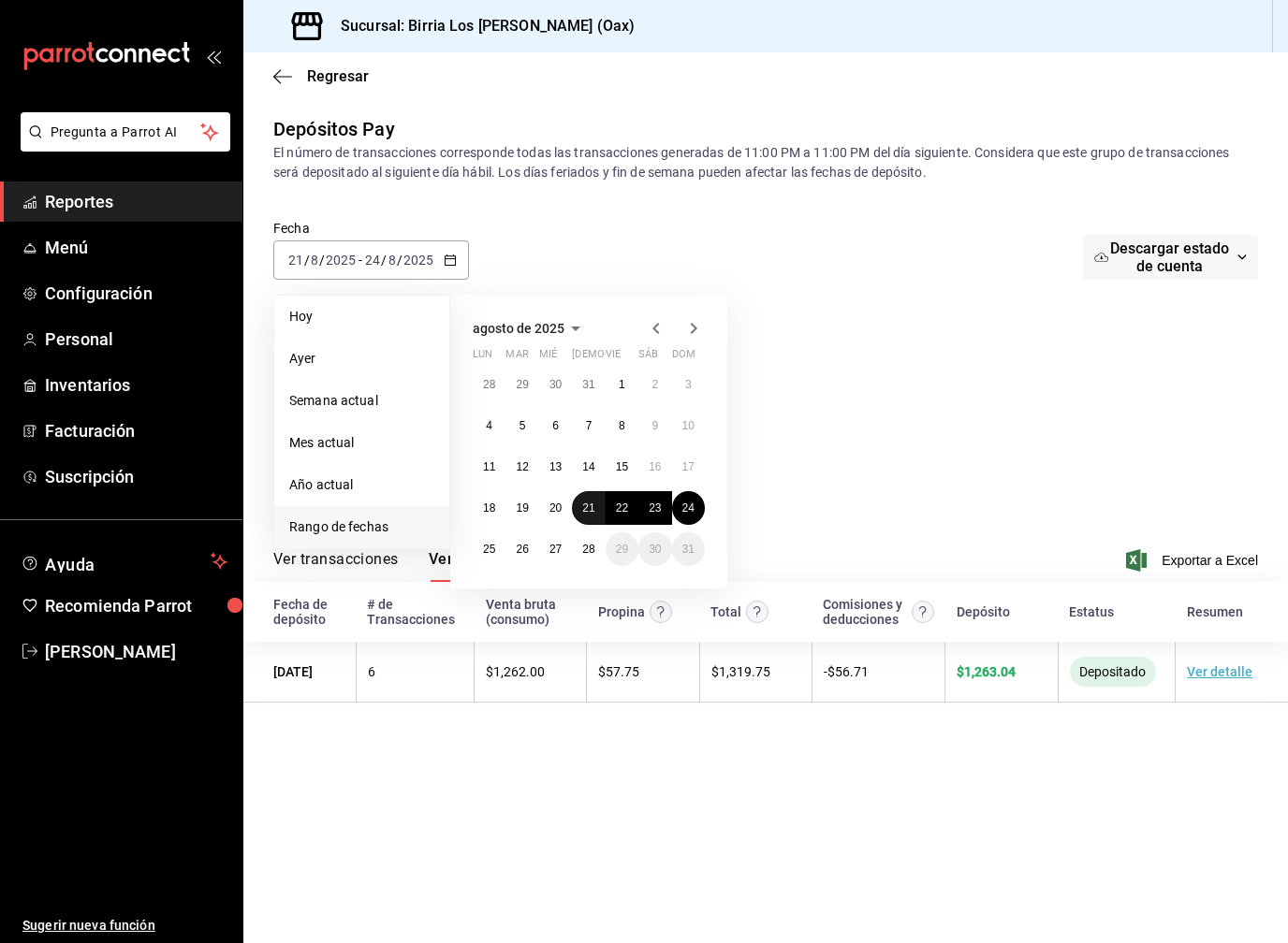
click at [587, 508] on abbr "21" at bounding box center [588, 508] width 12 height 13
click at [685, 514] on abbr "24" at bounding box center [688, 508] width 12 height 13
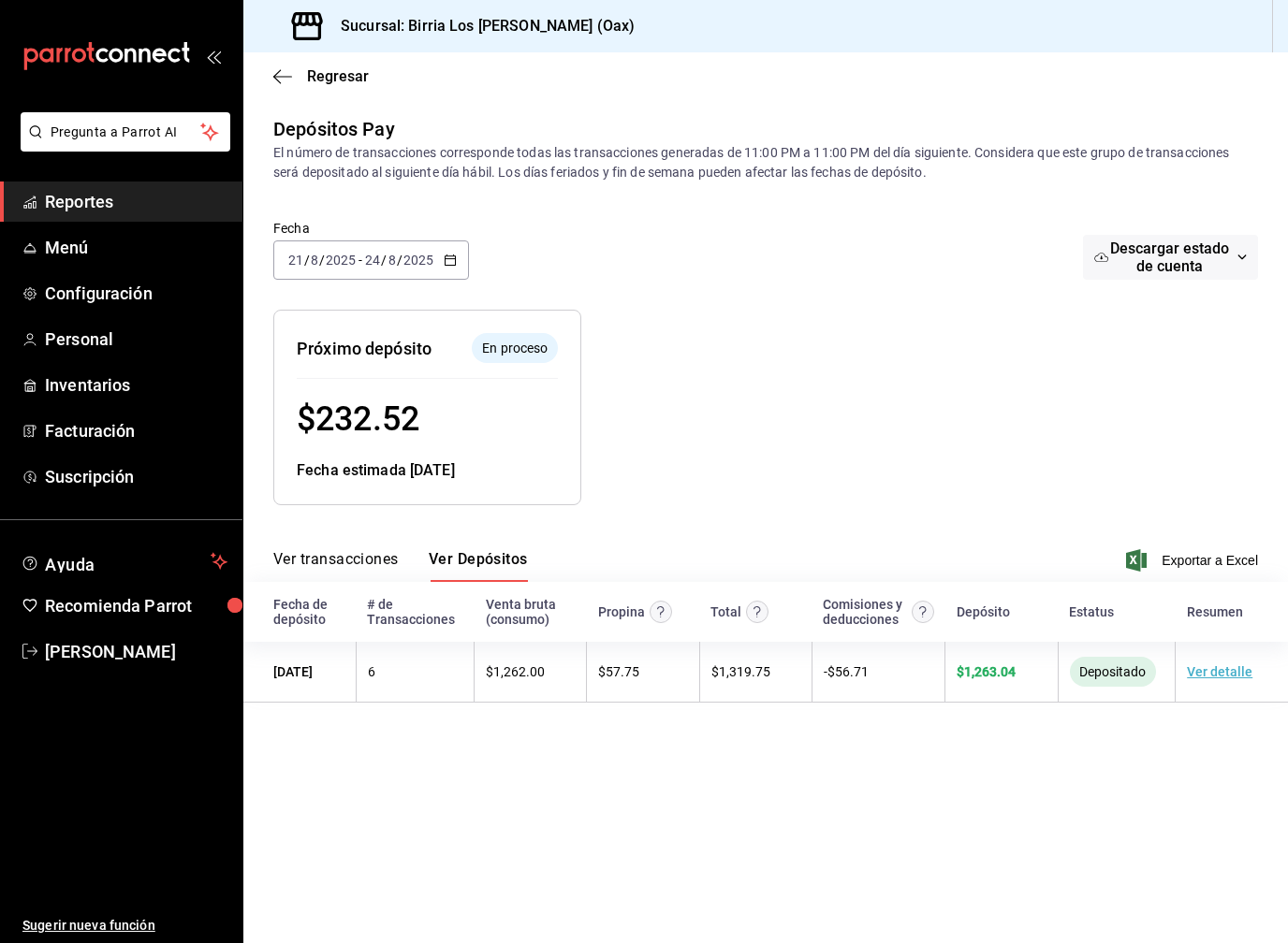
click at [757, 349] on div at bounding box center [834, 392] width 507 height 226
click at [381, 263] on span "/" at bounding box center [383, 261] width 6 height 15
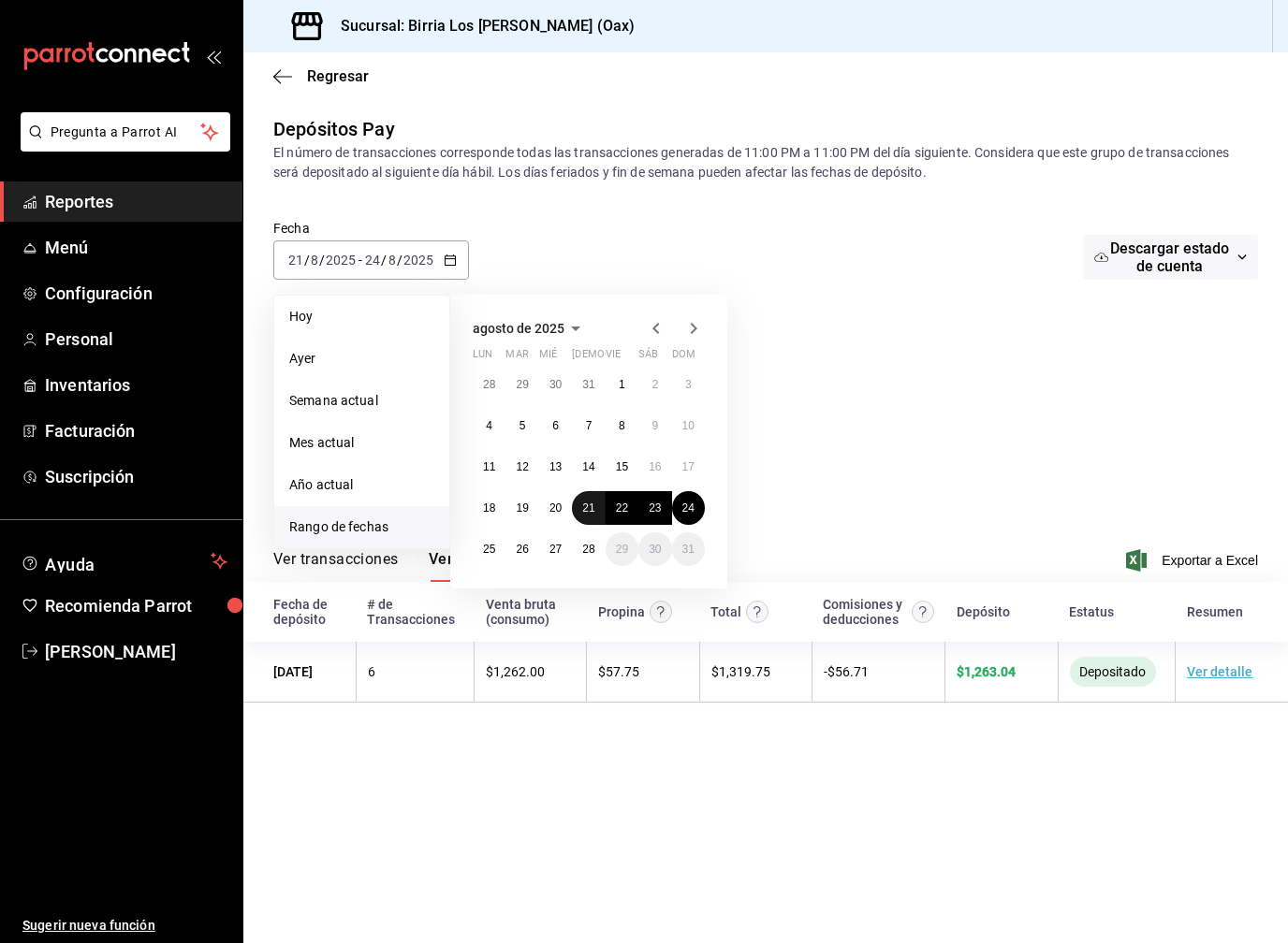
click at [596, 510] on button "21" at bounding box center [588, 508] width 33 height 34
click at [499, 551] on button "25" at bounding box center [488, 549] width 33 height 34
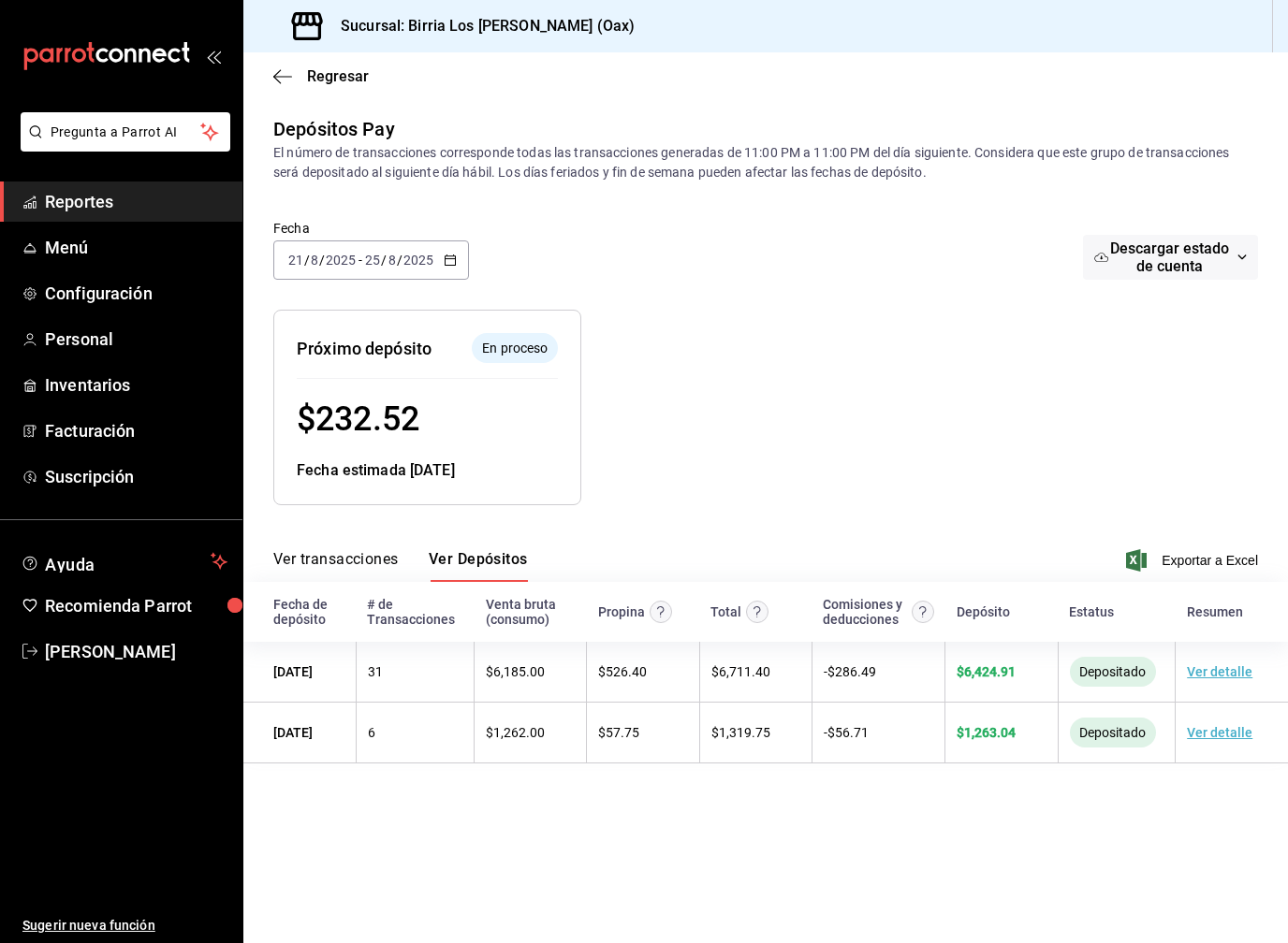
click at [916, 611] on circle "Contempla comisión de ventas y propinas, IVA, cancelaciones y devoluciones." at bounding box center [921, 612] width 22 height 22
click at [138, 219] on link "Reportes" at bounding box center [121, 202] width 243 height 40
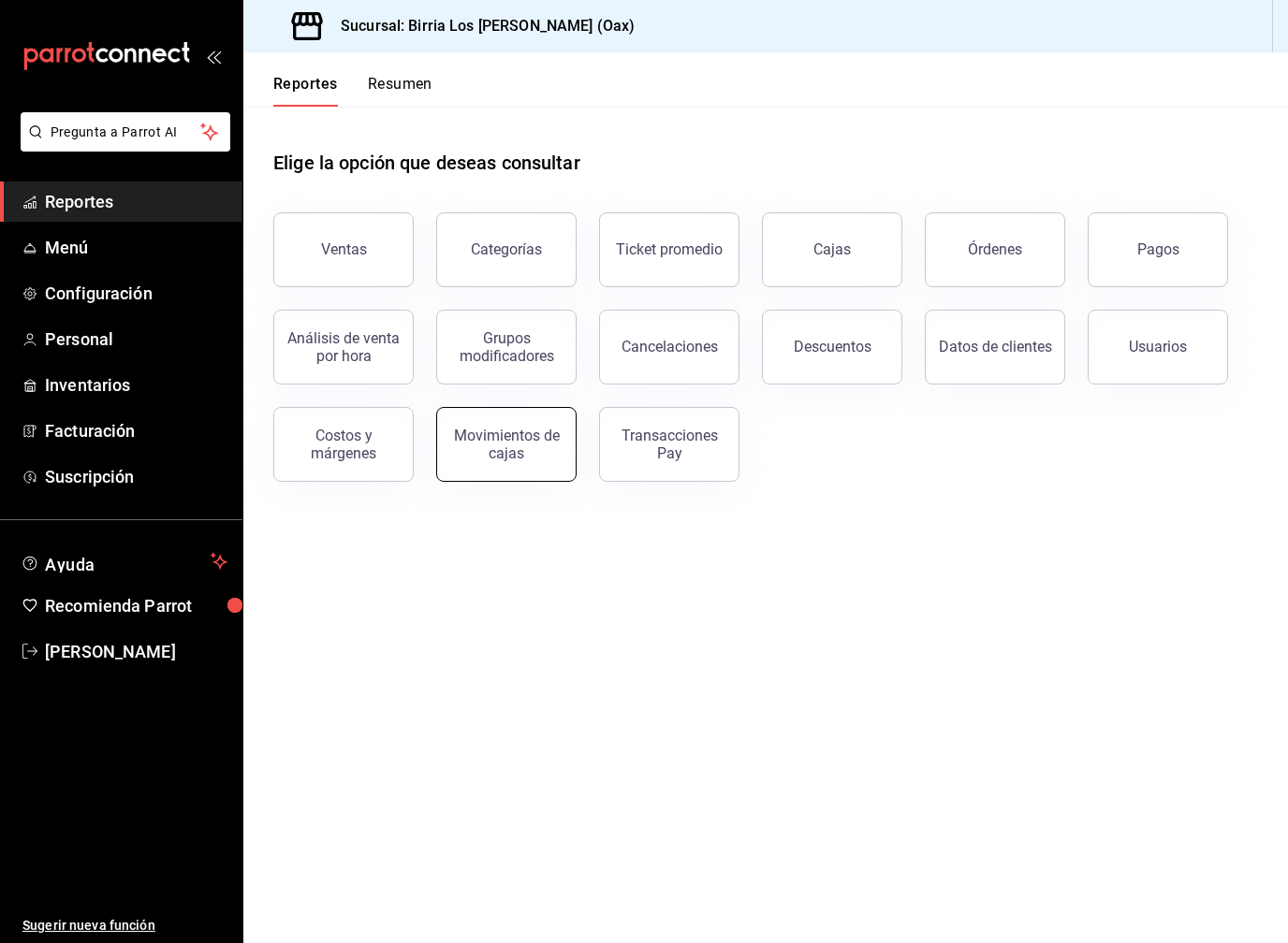
click at [532, 440] on div "Movimientos de cajas" at bounding box center [506, 444] width 116 height 36
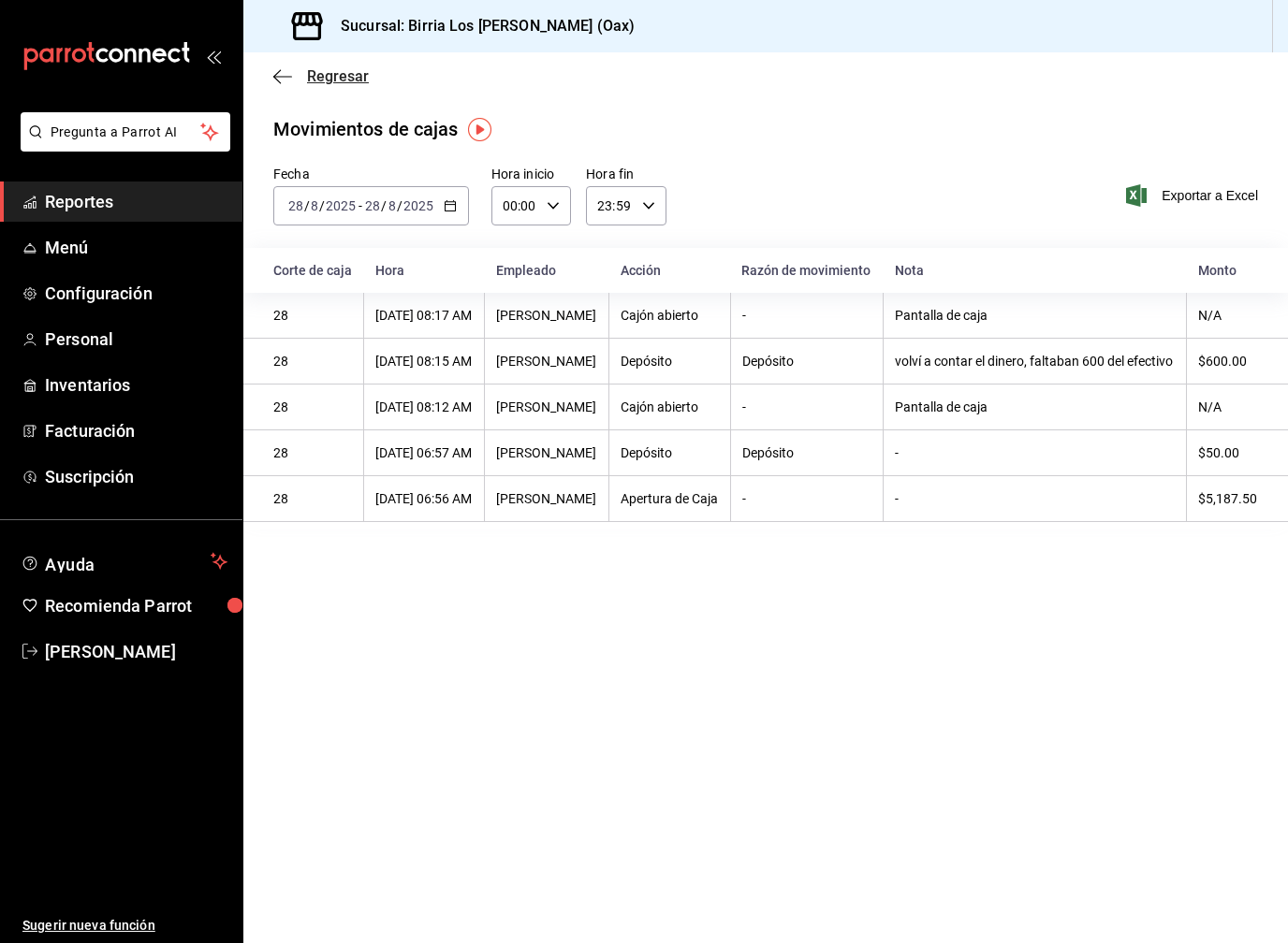
click at [326, 81] on span "Regresar" at bounding box center [337, 76] width 62 height 18
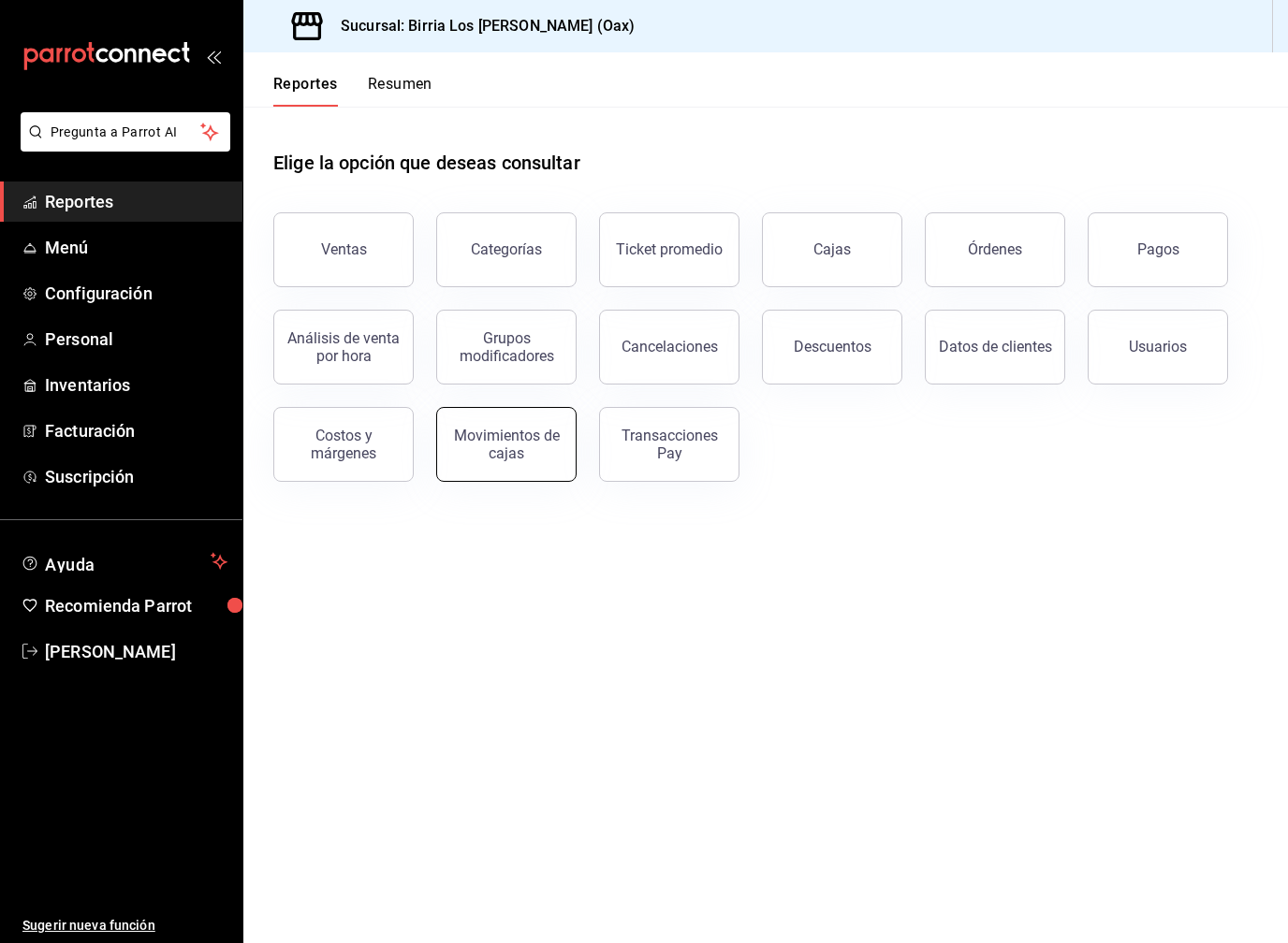
click at [534, 451] on div "Movimientos de cajas" at bounding box center [506, 444] width 116 height 36
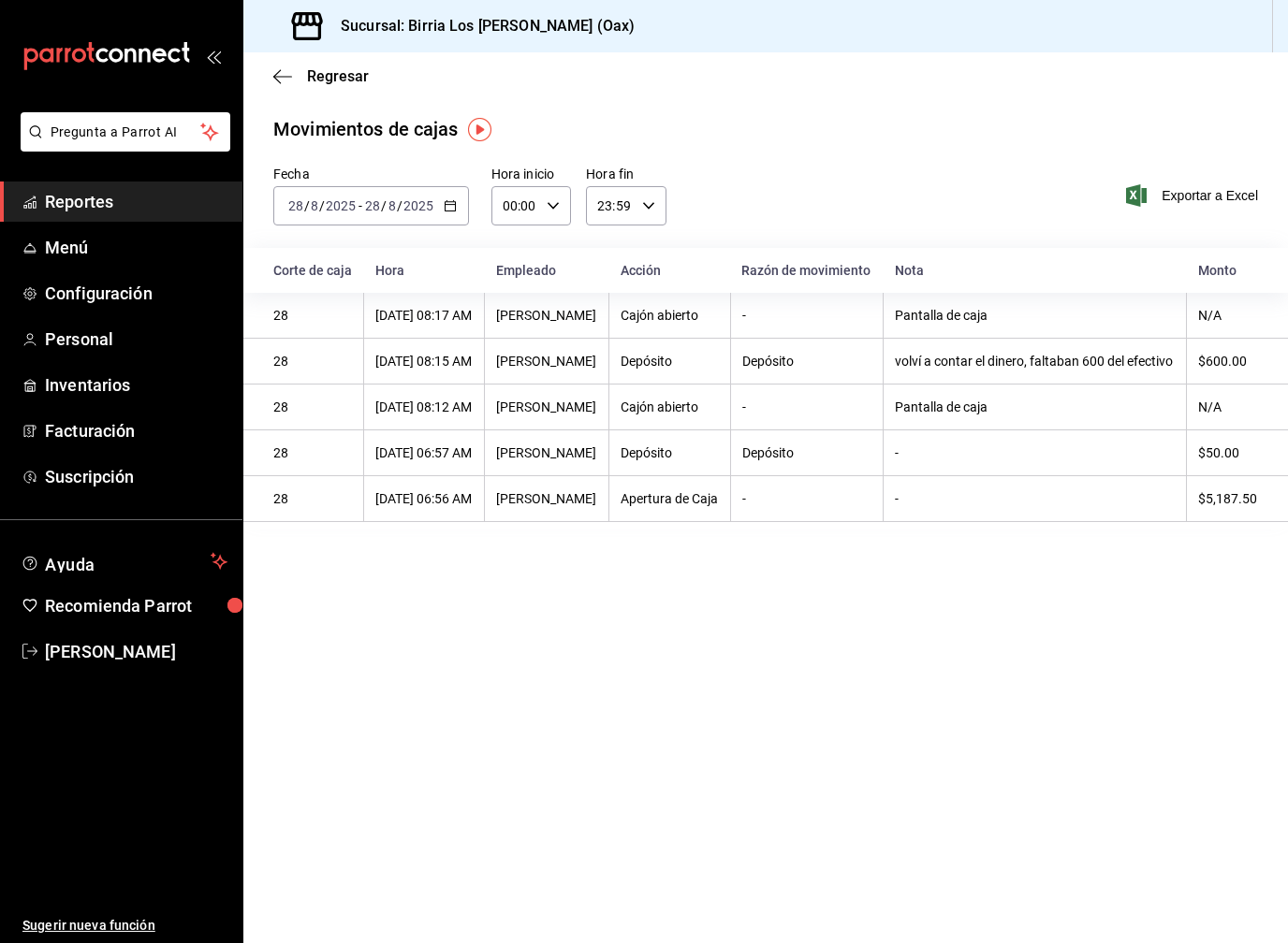
click at [421, 210] on input "2025" at bounding box center [418, 206] width 32 height 15
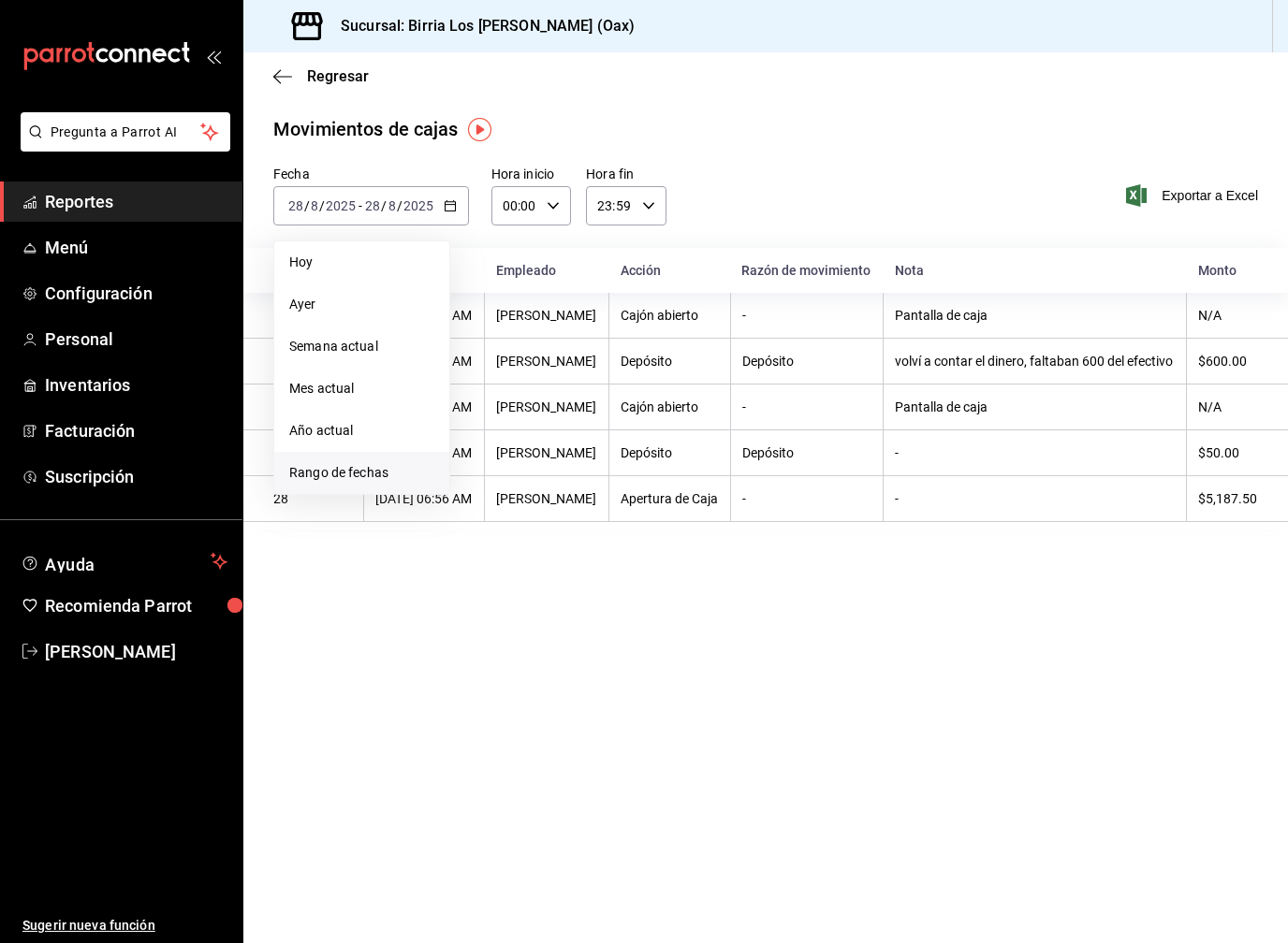
click at [345, 460] on li "Rango de fechas" at bounding box center [361, 472] width 175 height 42
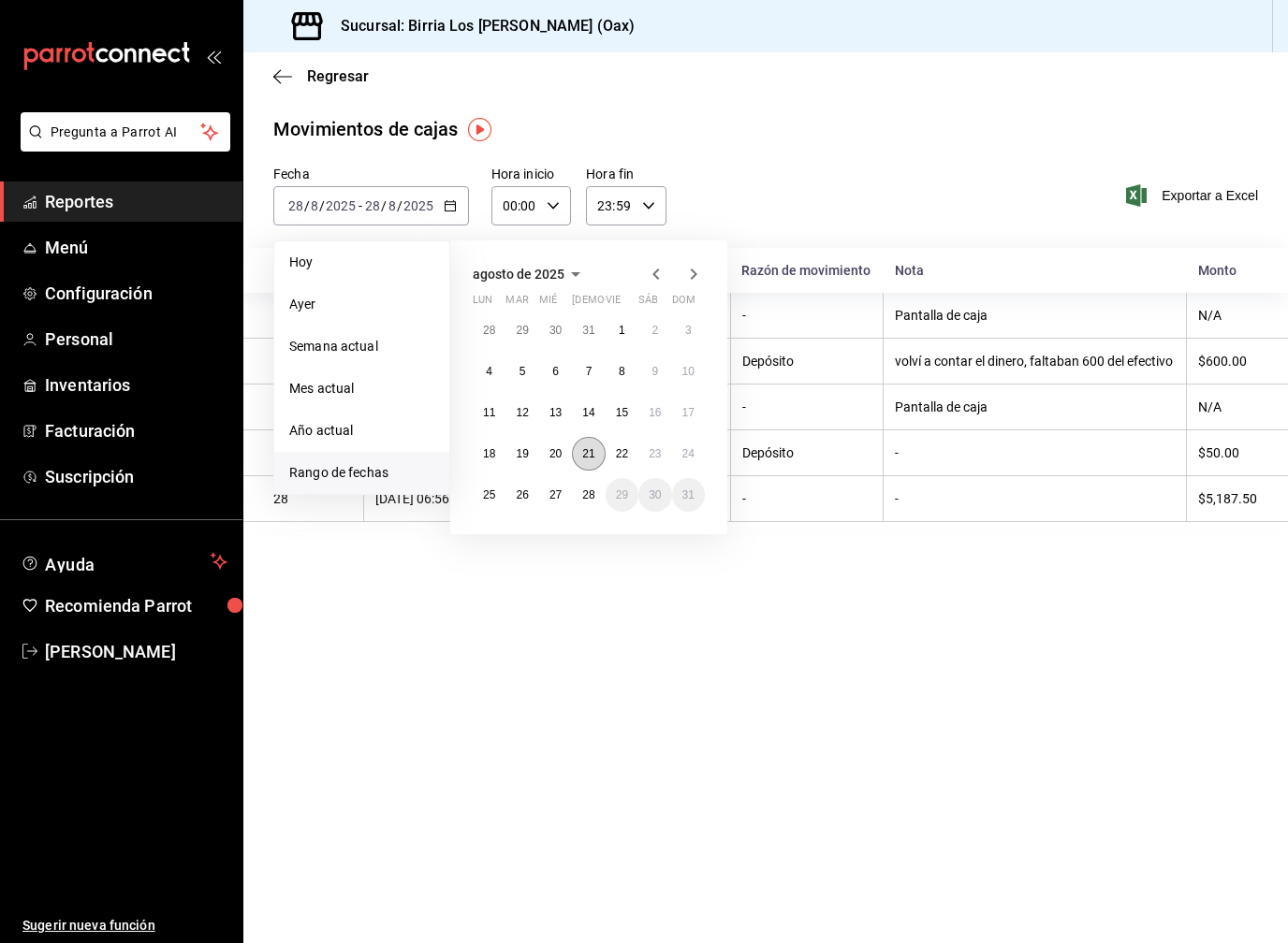
click at [585, 447] on abbr "21" at bounding box center [588, 454] width 12 height 13
click at [495, 498] on abbr "25" at bounding box center [488, 495] width 12 height 13
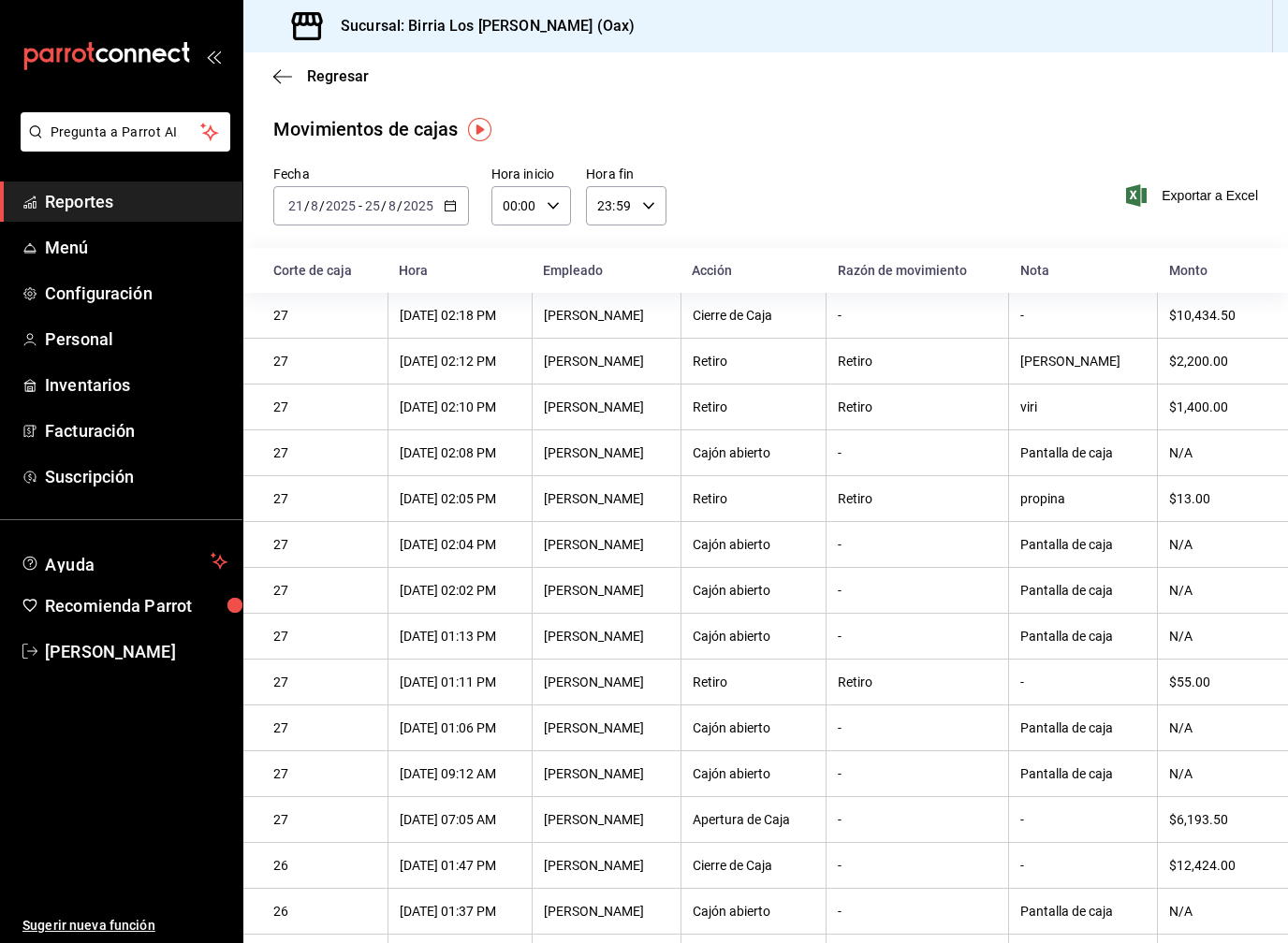
click at [298, 85] on div "Regresar" at bounding box center [766, 76] width 1044 height 48
click at [327, 72] on span "Regresar" at bounding box center [337, 76] width 62 height 18
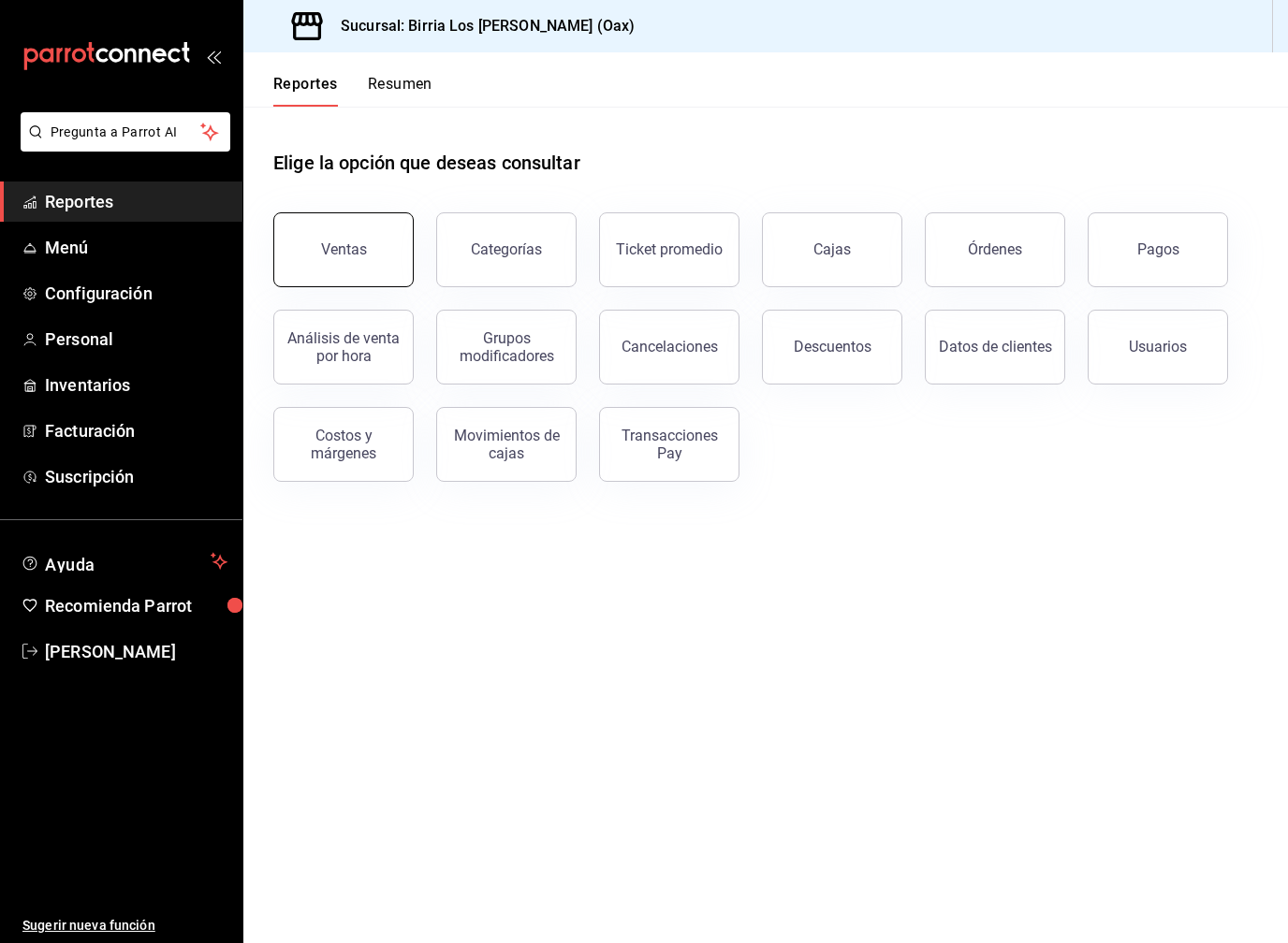
click at [330, 247] on div "Ventas" at bounding box center [343, 249] width 46 height 18
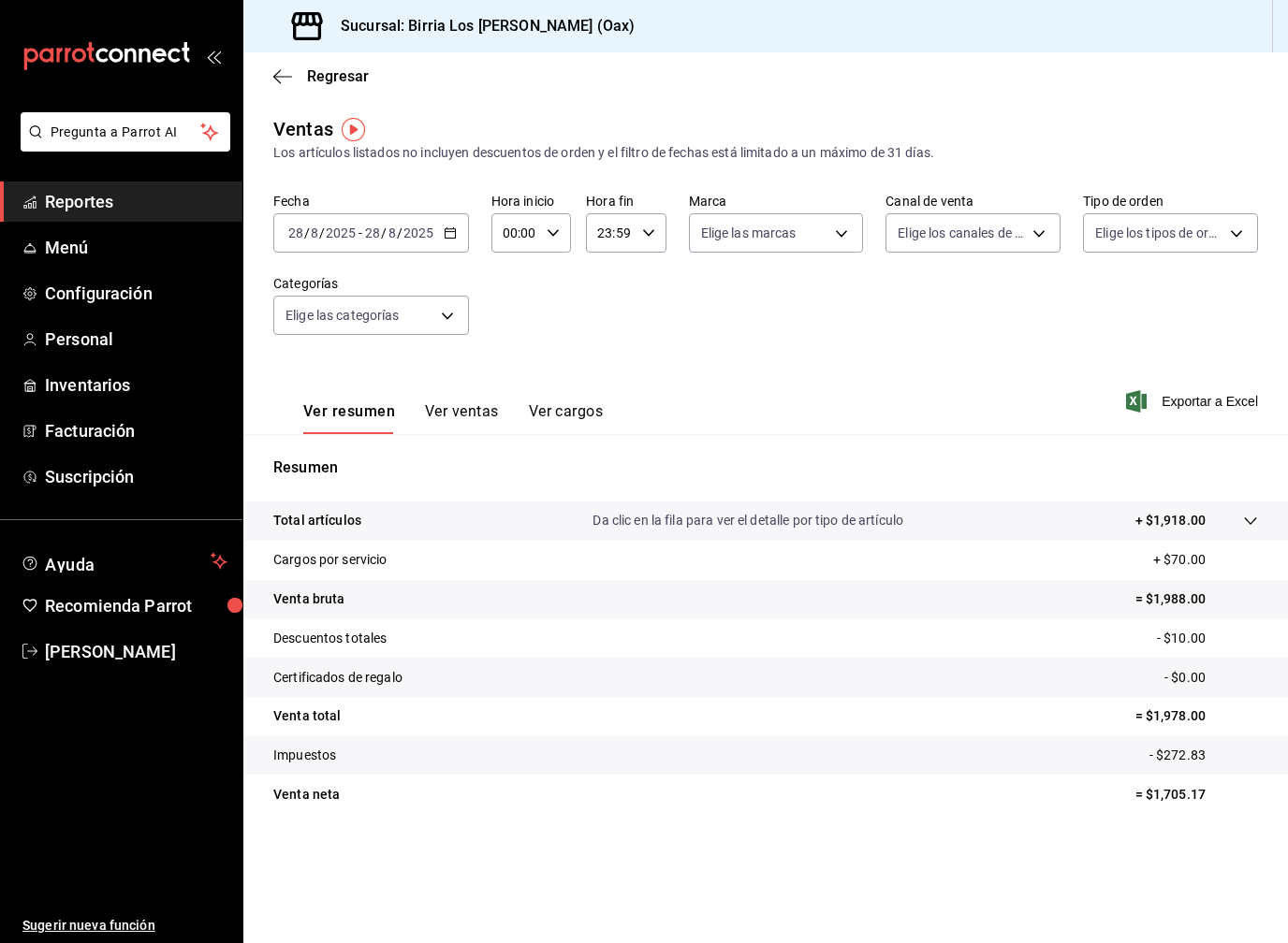
drag, startPoint x: 366, startPoint y: 238, endPoint x: 375, endPoint y: 240, distance: 9.2
click at [375, 240] on input "28" at bounding box center [372, 233] width 17 height 15
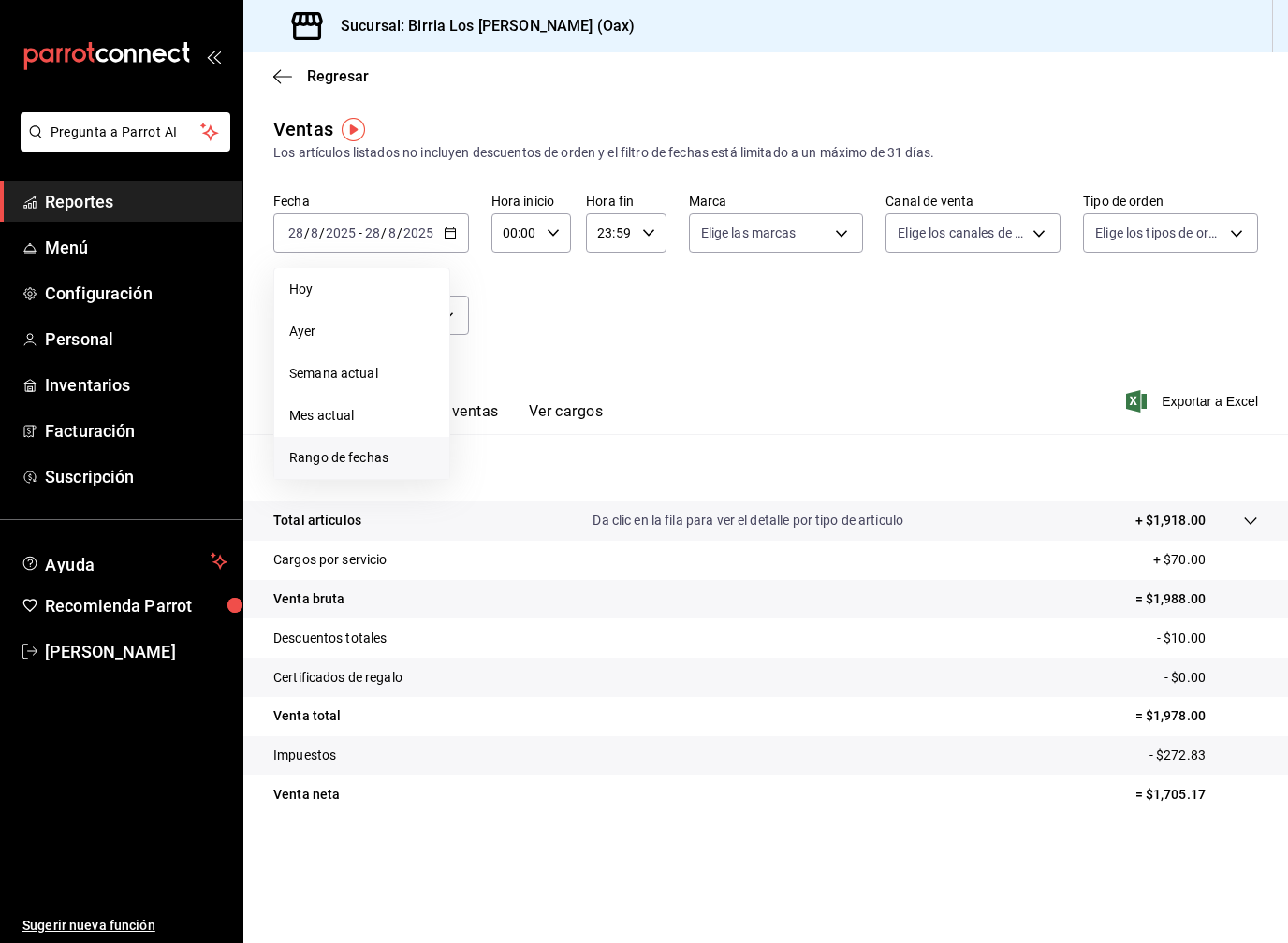
click at [341, 452] on span "Rango de fechas" at bounding box center [361, 457] width 145 height 20
click at [594, 483] on abbr "21" at bounding box center [588, 481] width 12 height 13
click at [478, 539] on div "agosto de 2025 lun mar mié jue vie sáb dom 28 29 30 31 1 2 3 4 5 6 7 8 9 10 11 …" at bounding box center [588, 414] width 277 height 293
click at [486, 531] on button "25" at bounding box center [488, 522] width 33 height 34
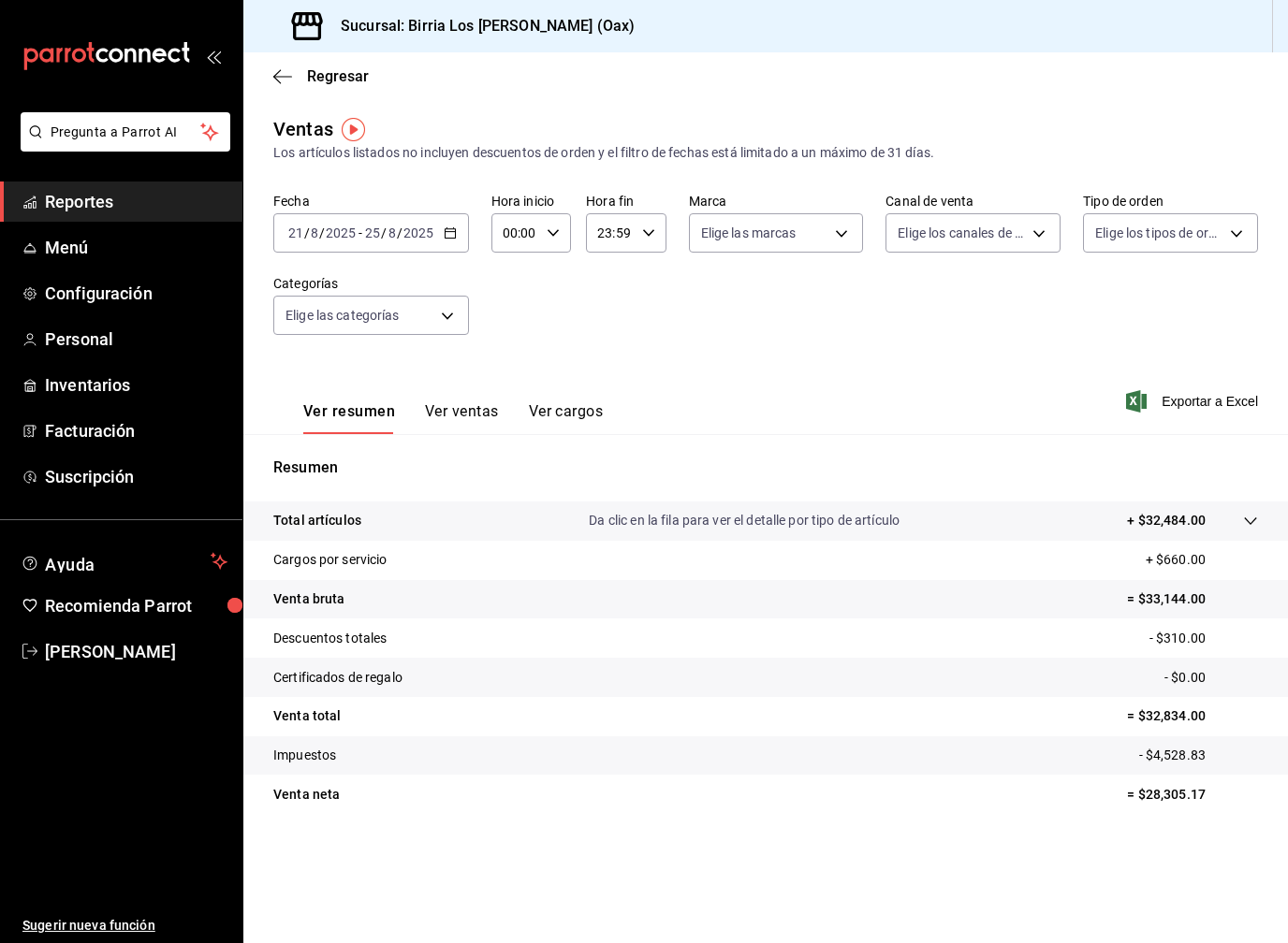
click at [475, 419] on button "Ver ventas" at bounding box center [461, 418] width 74 height 32
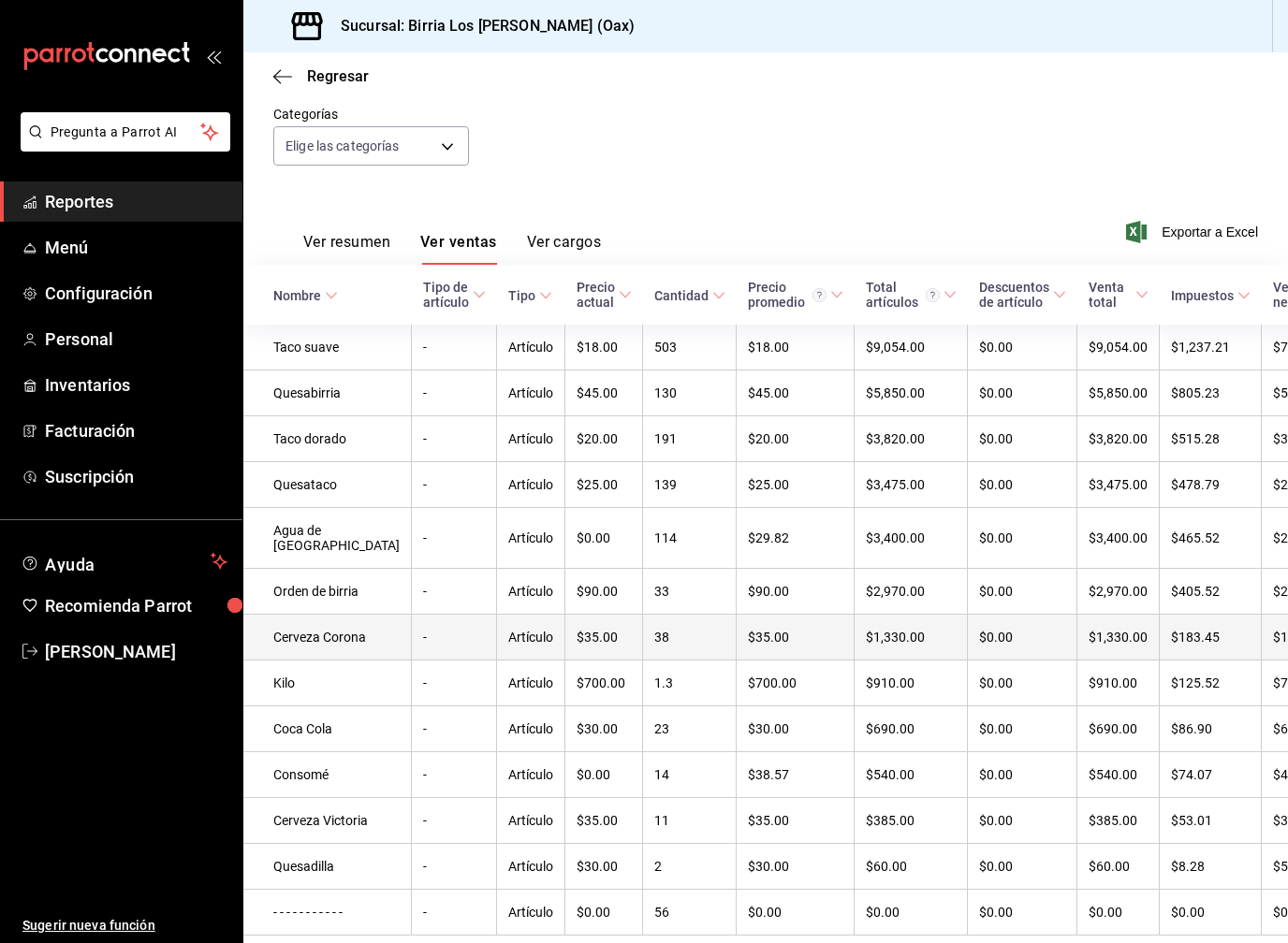
scroll to position [112, 0]
